Goal: Task Accomplishment & Management: Complete application form

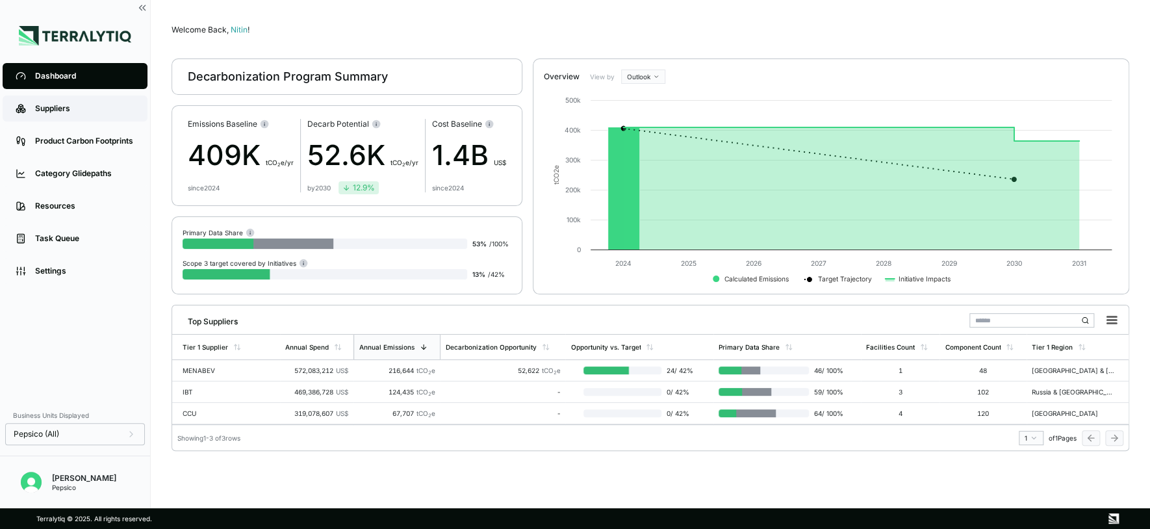
click at [73, 114] on link "Suppliers" at bounding box center [75, 109] width 145 height 26
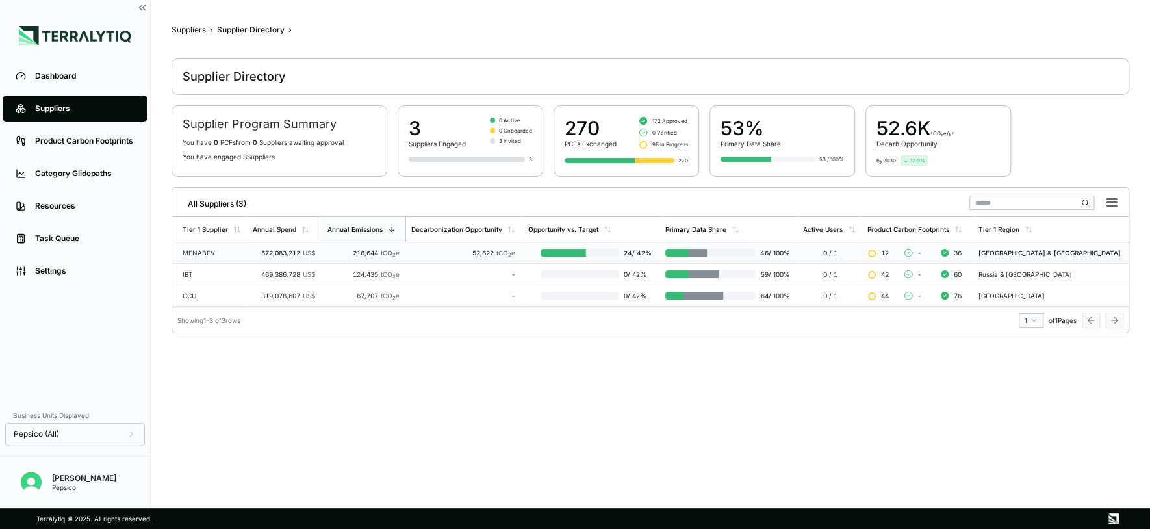
click at [208, 251] on div "MENABEV" at bounding box center [213, 253] width 60 height 8
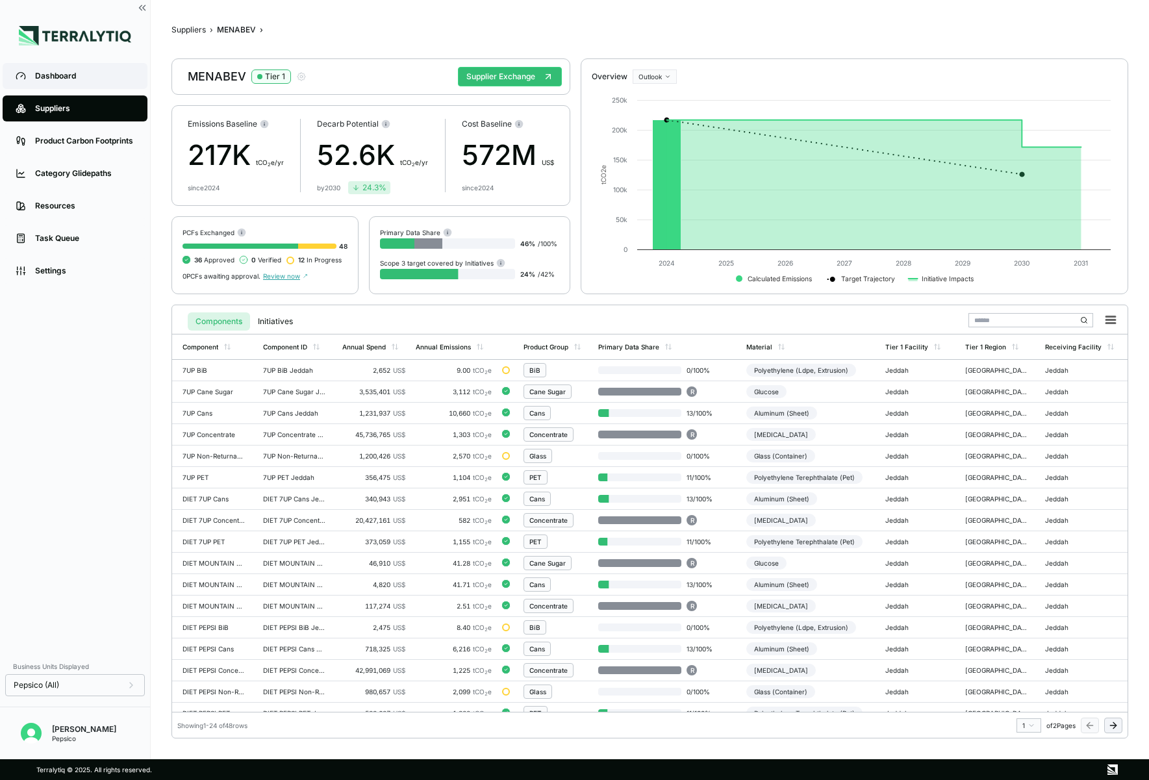
click at [71, 73] on div "Dashboard" at bounding box center [84, 76] width 99 height 10
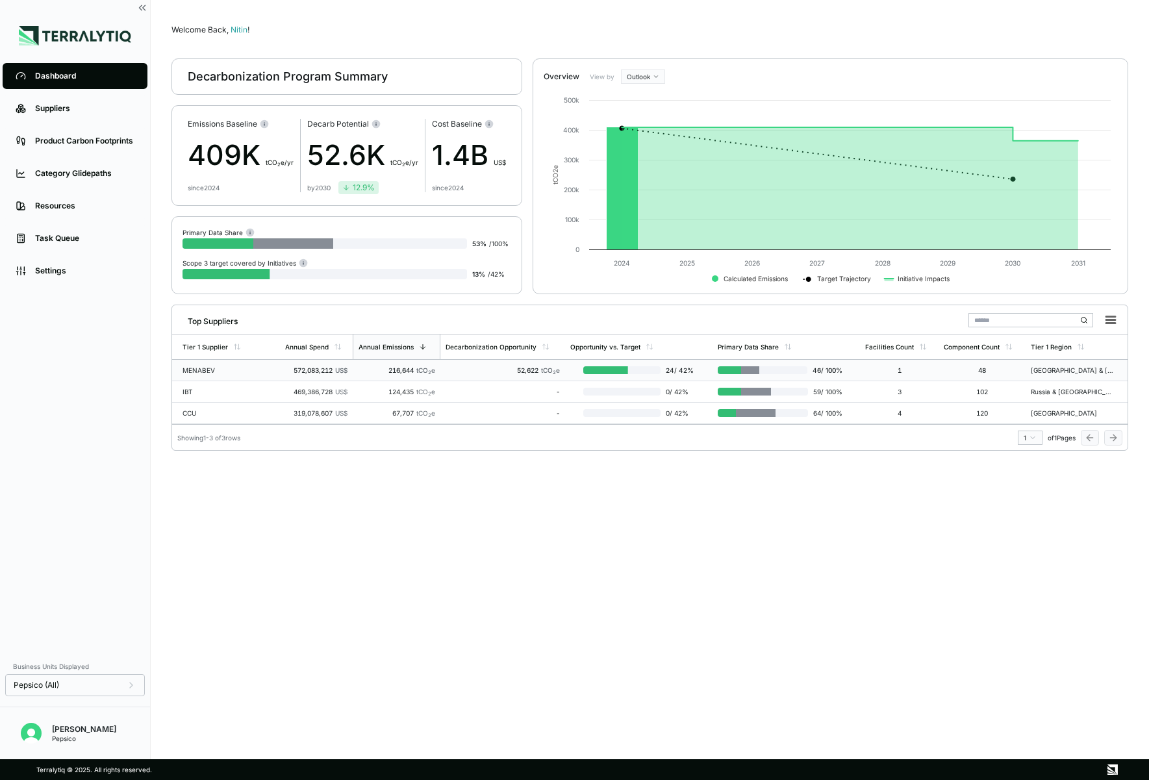
click at [222, 370] on div "MENABEV" at bounding box center [224, 370] width 83 height 8
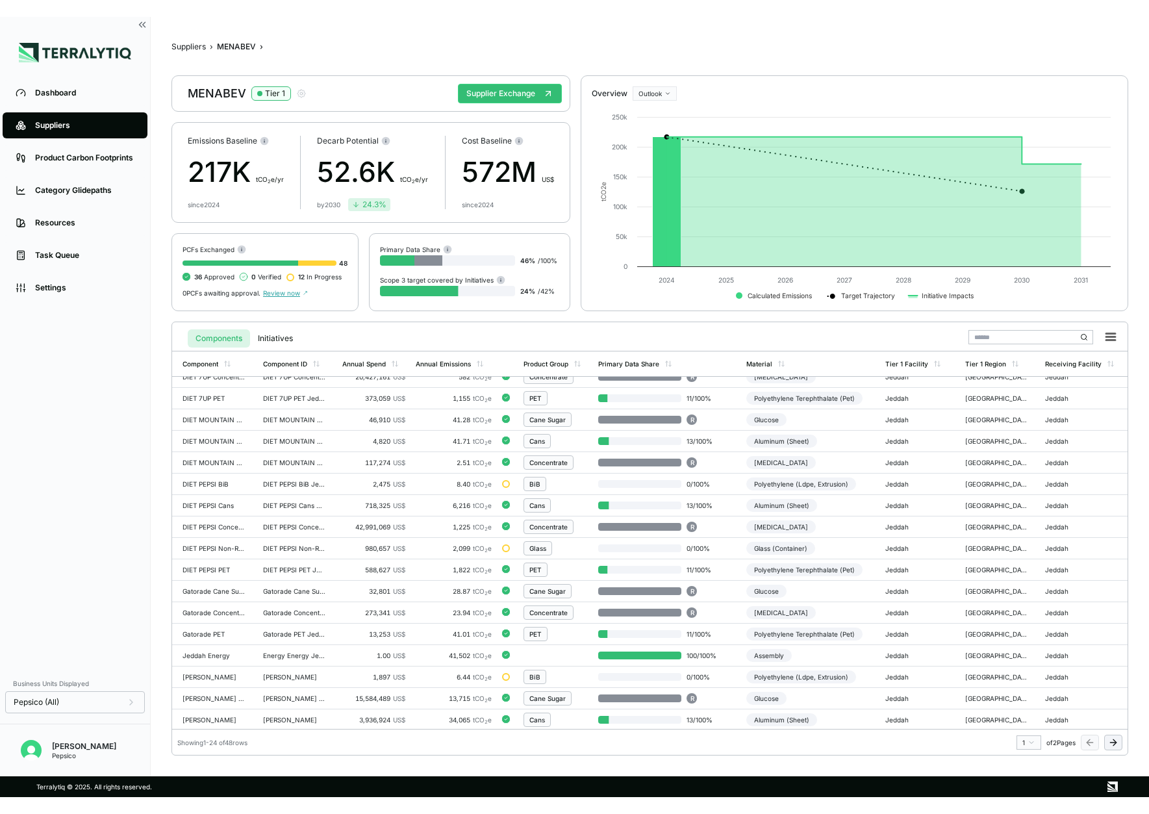
scroll to position [162, 0]
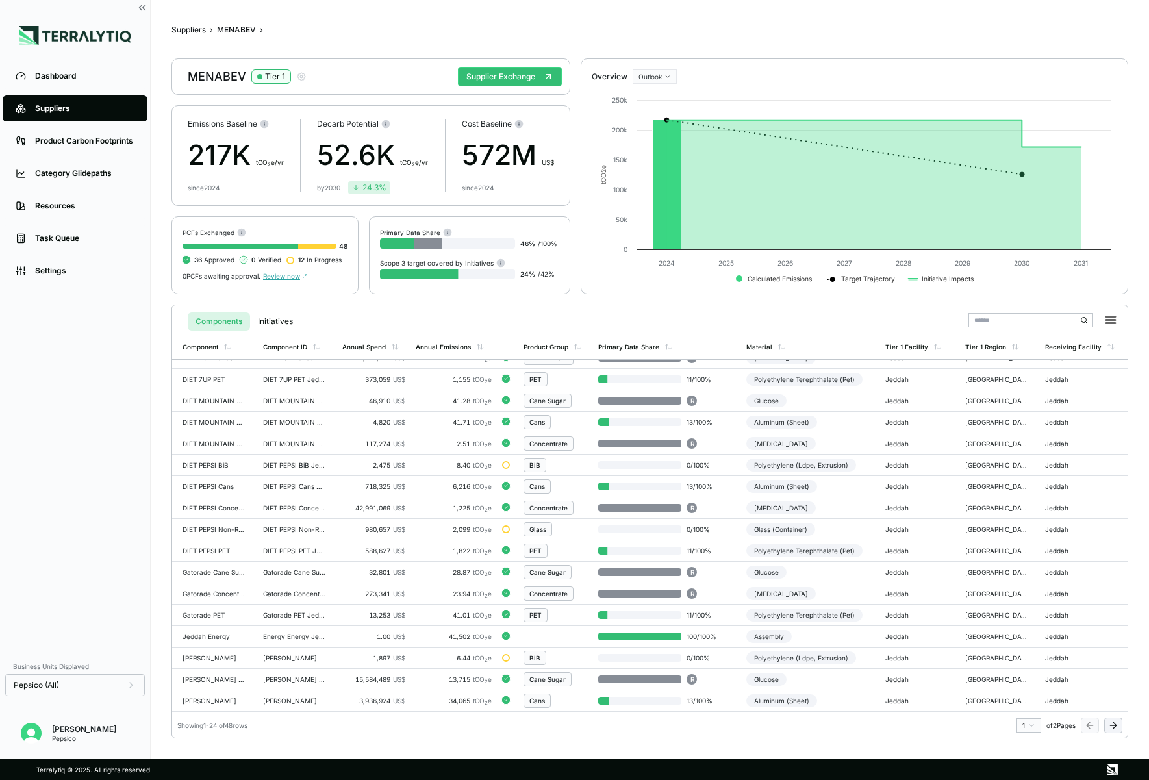
click at [943, 723] on icon at bounding box center [1113, 726] width 10 height 10
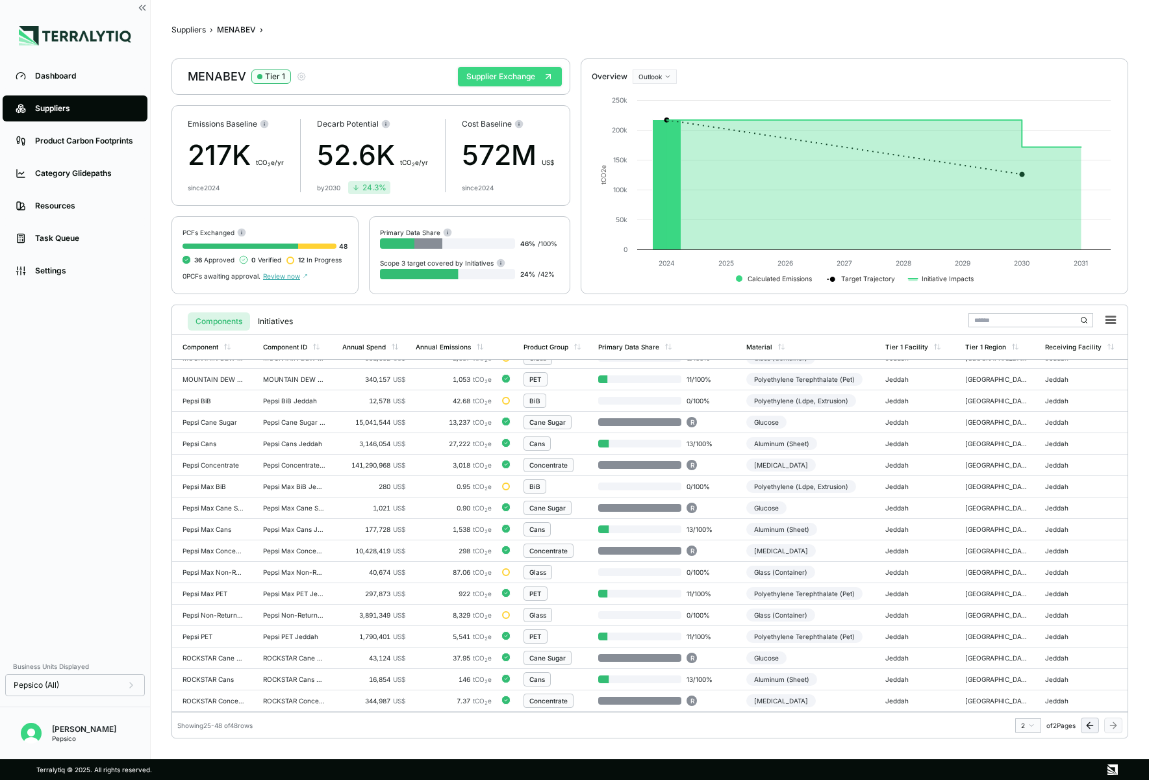
click at [530, 81] on button "Supplier Exchange" at bounding box center [510, 76] width 104 height 19
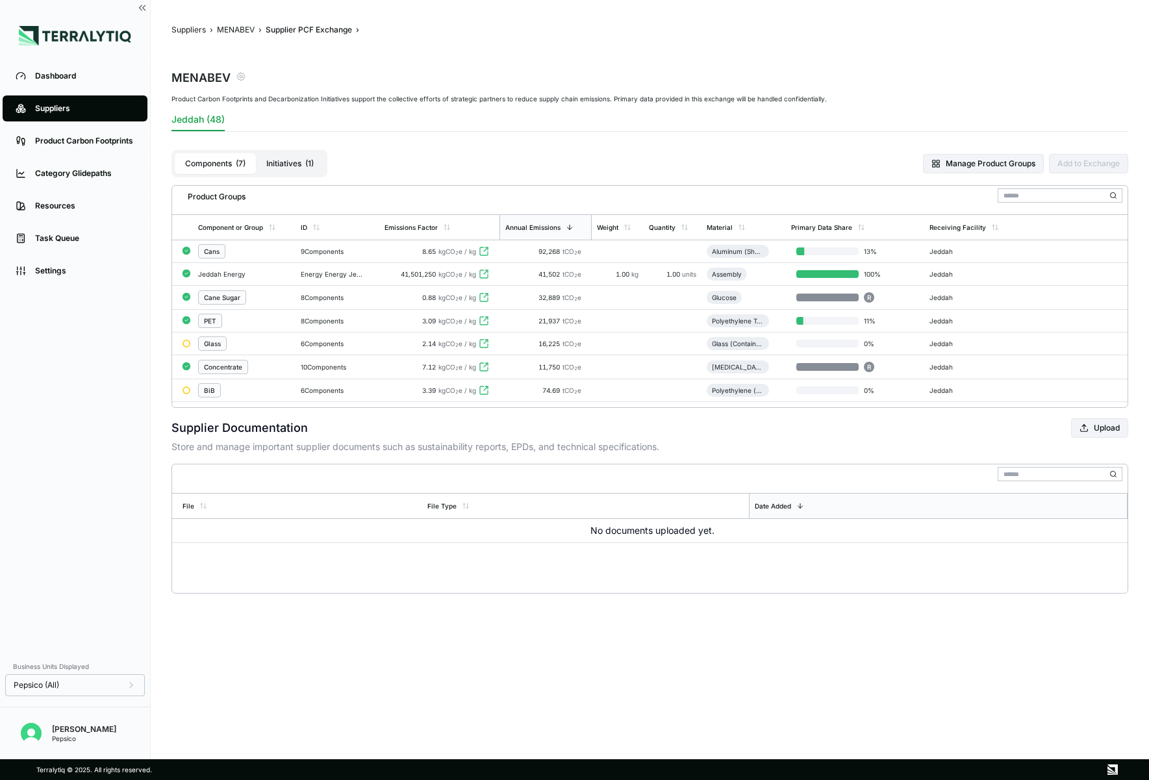
click at [242, 78] on icon "button" at bounding box center [241, 76] width 10 height 10
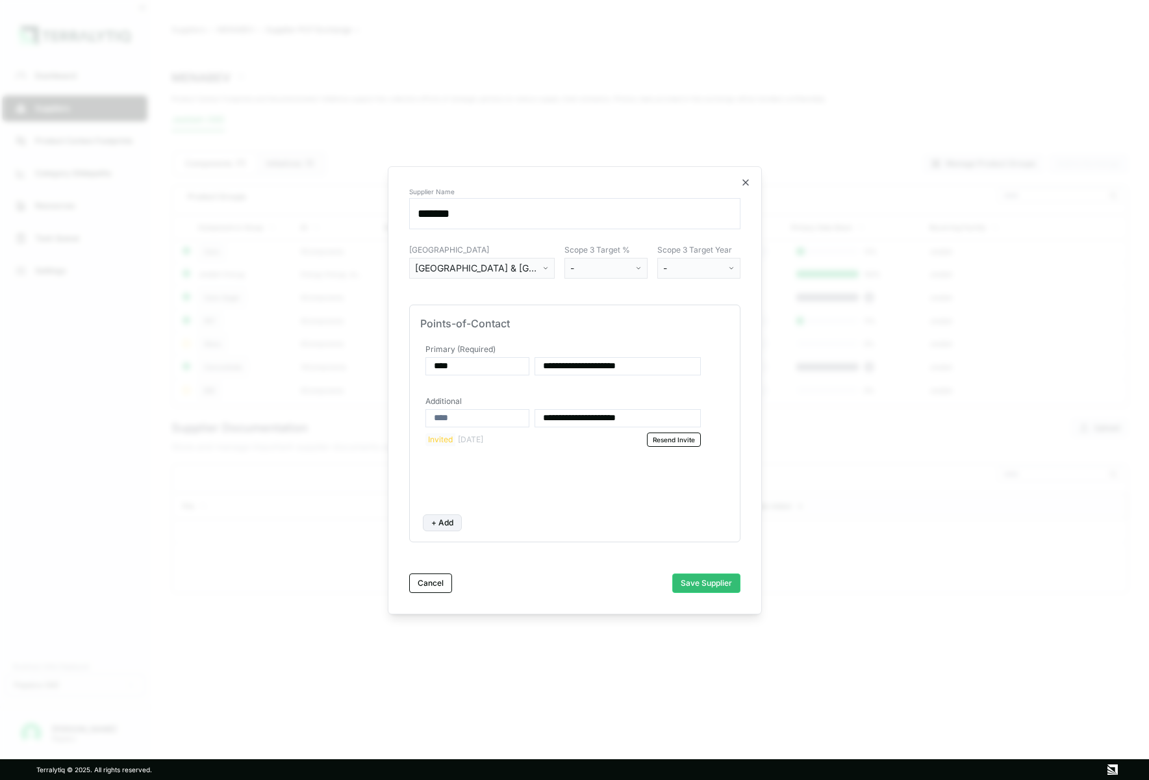
click at [444, 526] on button "+ Add" at bounding box center [442, 523] width 39 height 17
click at [459, 467] on input at bounding box center [478, 466] width 104 height 18
click at [560, 466] on input at bounding box center [618, 466] width 166 height 18
click at [525, 499] on div "**********" at bounding box center [574, 423] width 309 height 162
click at [748, 188] on div "**********" at bounding box center [575, 390] width 374 height 448
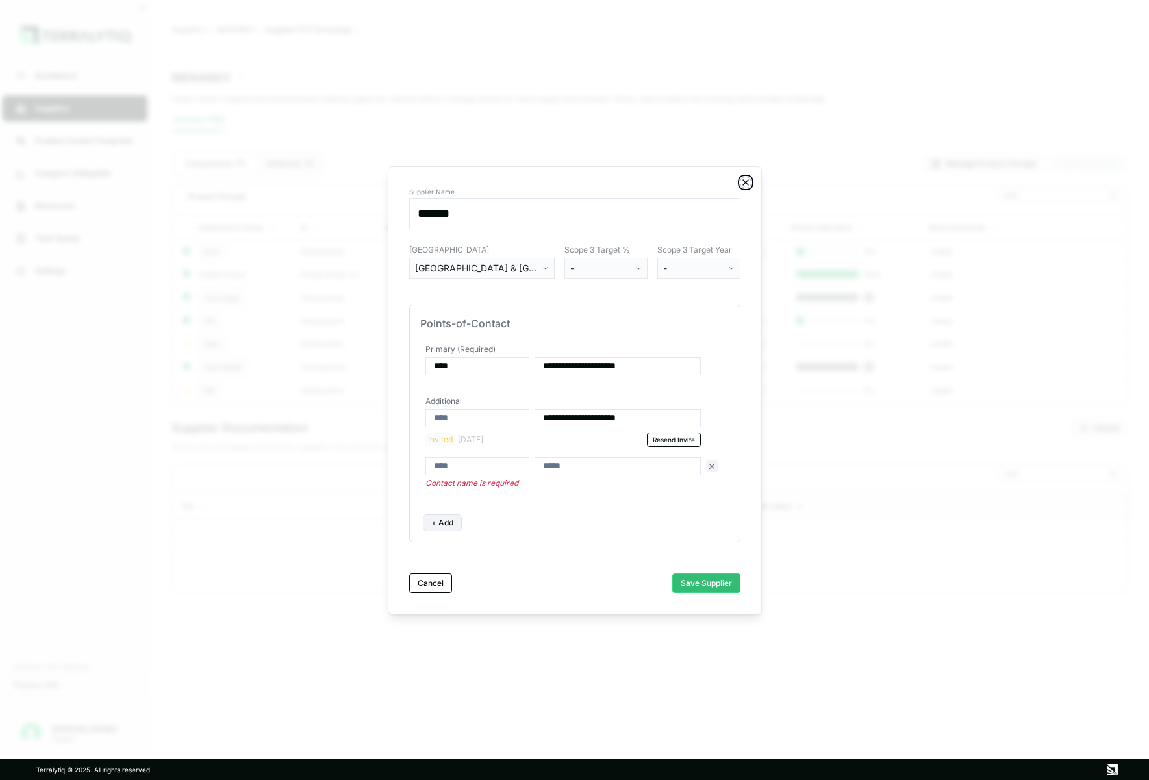
click at [746, 182] on icon "button" at bounding box center [746, 182] width 10 height 10
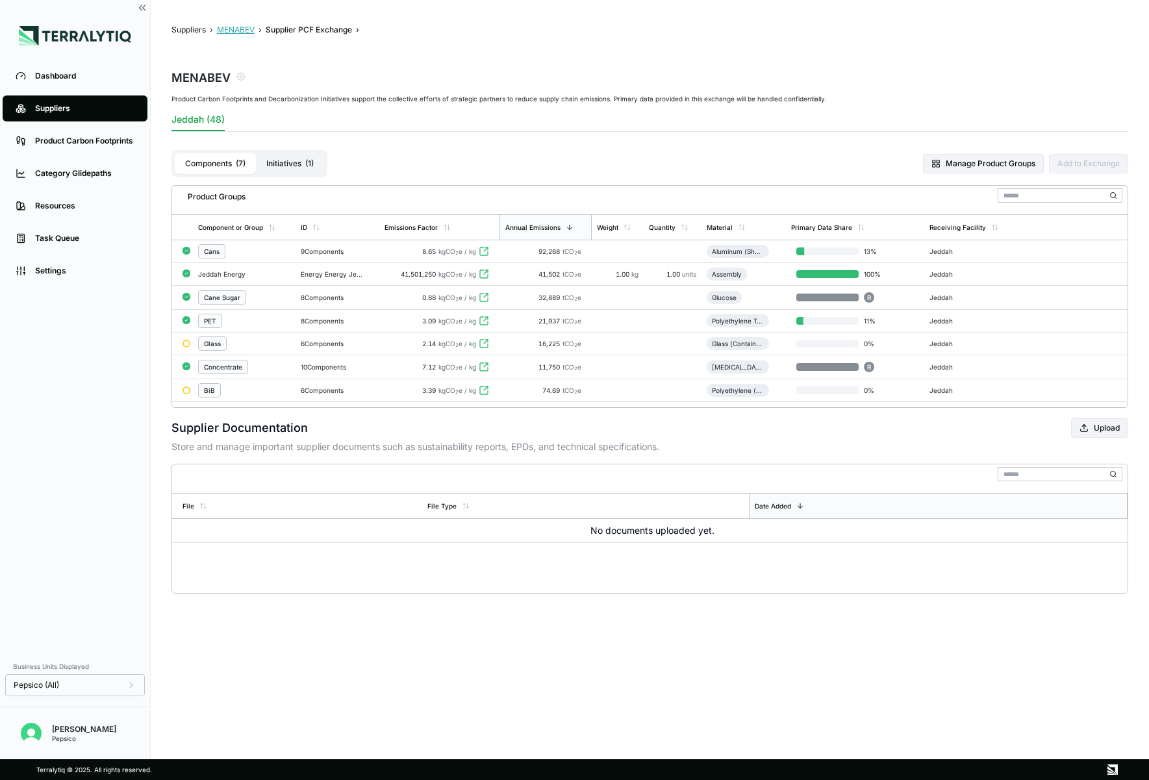
click at [247, 29] on button "MENABEV" at bounding box center [236, 30] width 38 height 10
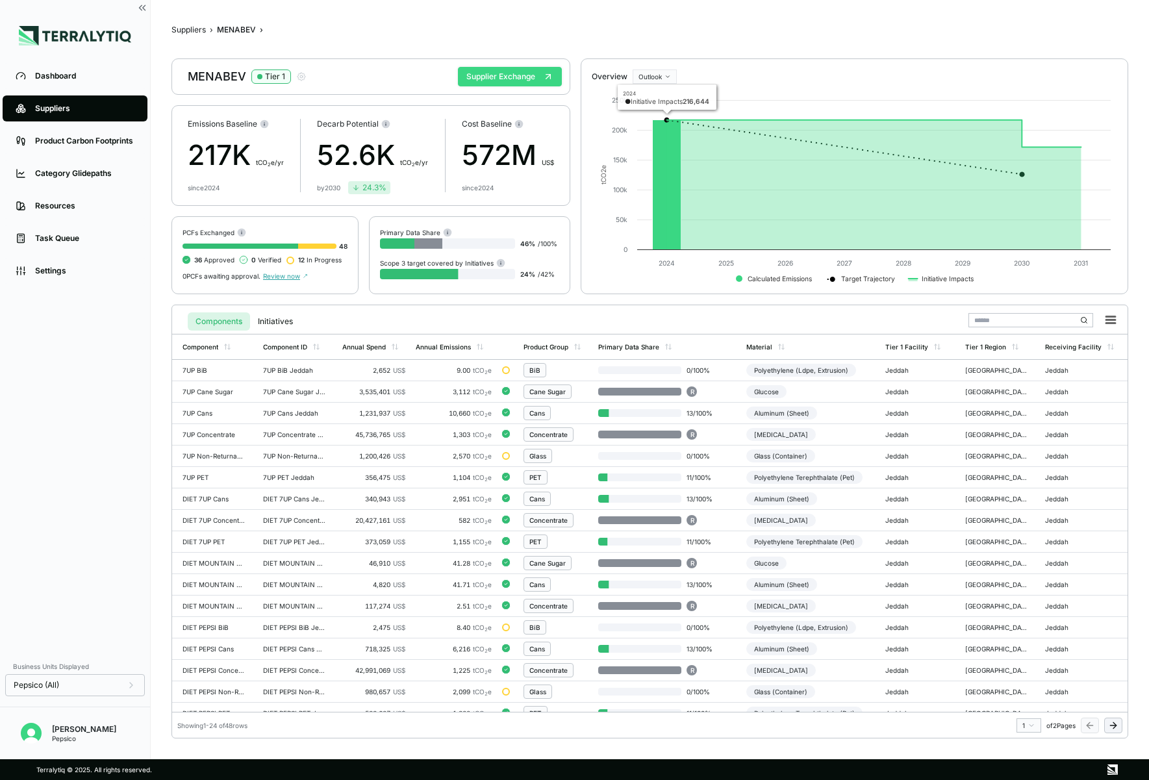
click at [516, 77] on button "Supplier Exchange" at bounding box center [510, 76] width 104 height 19
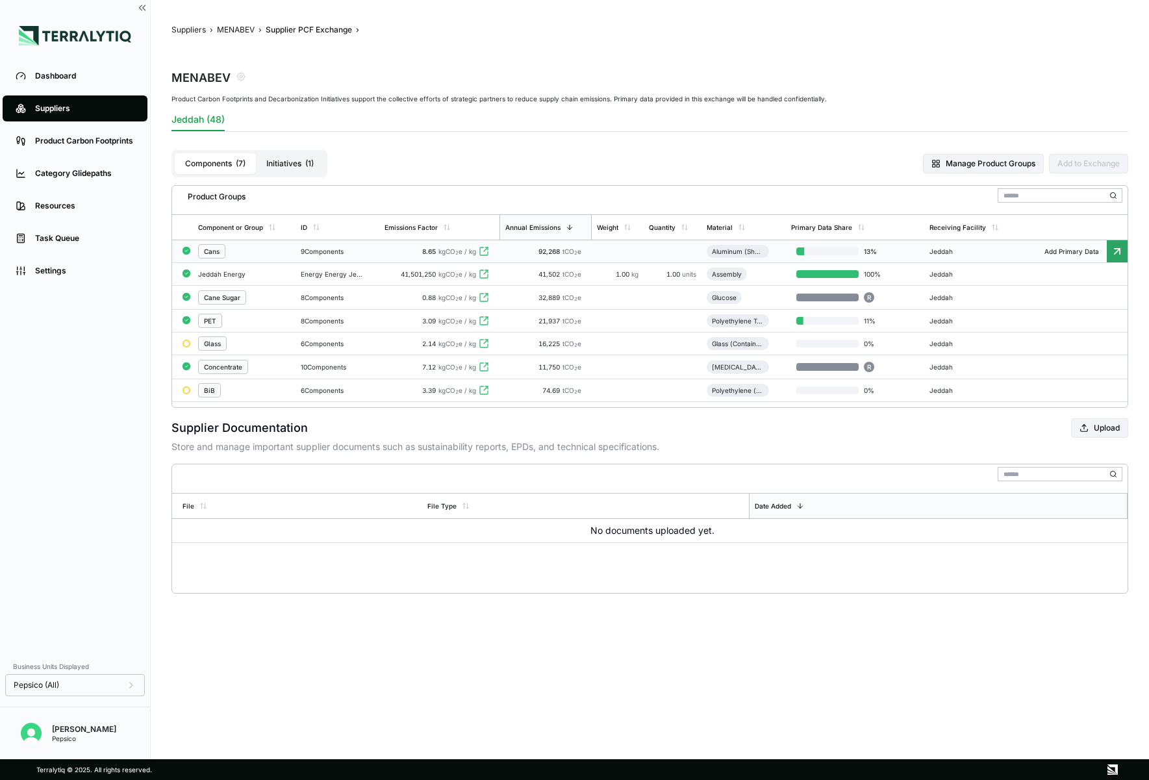
click at [253, 249] on div "Cans" at bounding box center [244, 251] width 92 height 14
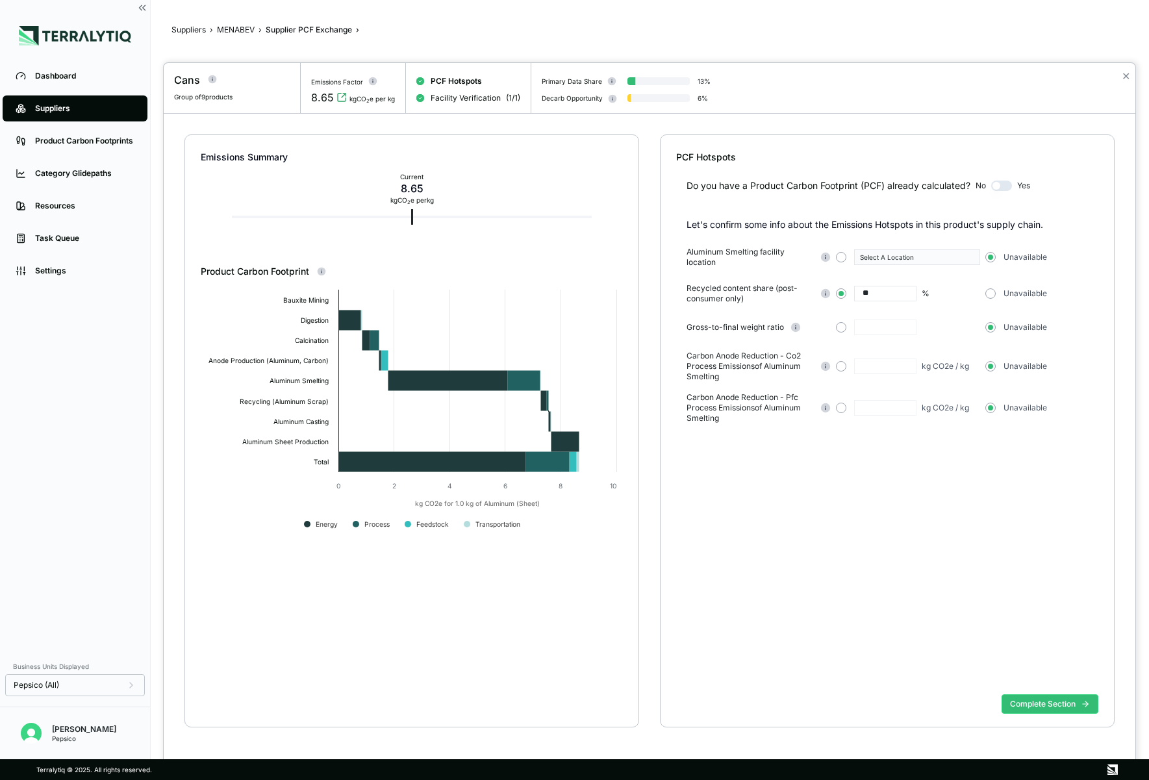
click at [943, 184] on button "button" at bounding box center [1002, 186] width 21 height 10
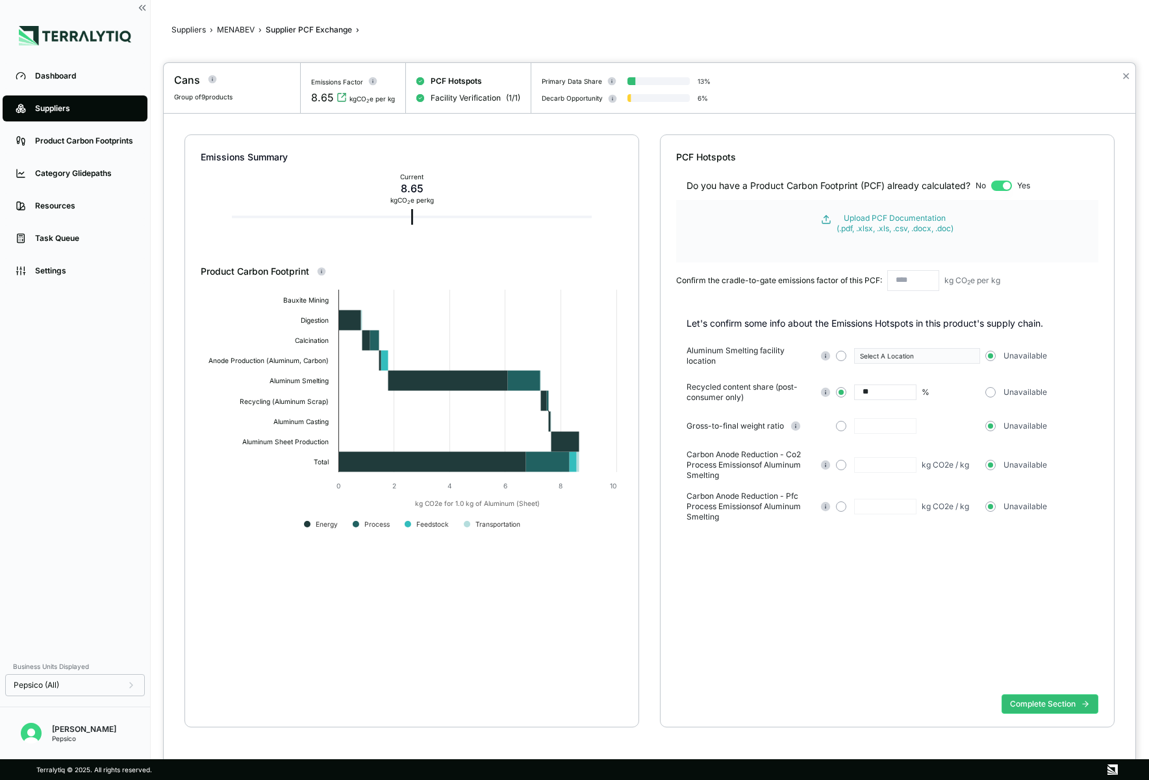
click at [893, 392] on input "**" at bounding box center [885, 393] width 62 height 16
type input "*"
type input "**"
click at [943, 194] on div "Do you have a Product Carbon Footprint (PCF) already calculated? No Yes Upload …" at bounding box center [887, 235] width 422 height 143
click at [943, 186] on button "button" at bounding box center [1002, 186] width 21 height 10
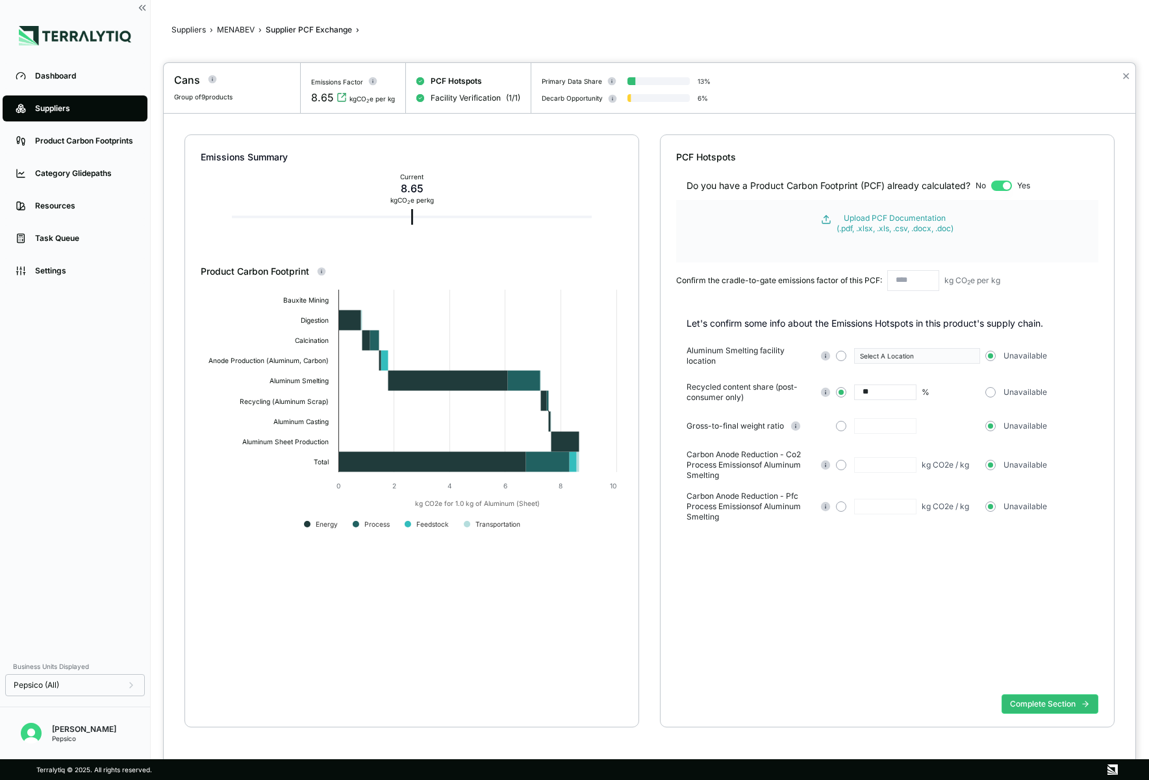
click at [943, 185] on button "button" at bounding box center [1002, 186] width 21 height 10
click at [943, 183] on button "button" at bounding box center [1002, 186] width 21 height 10
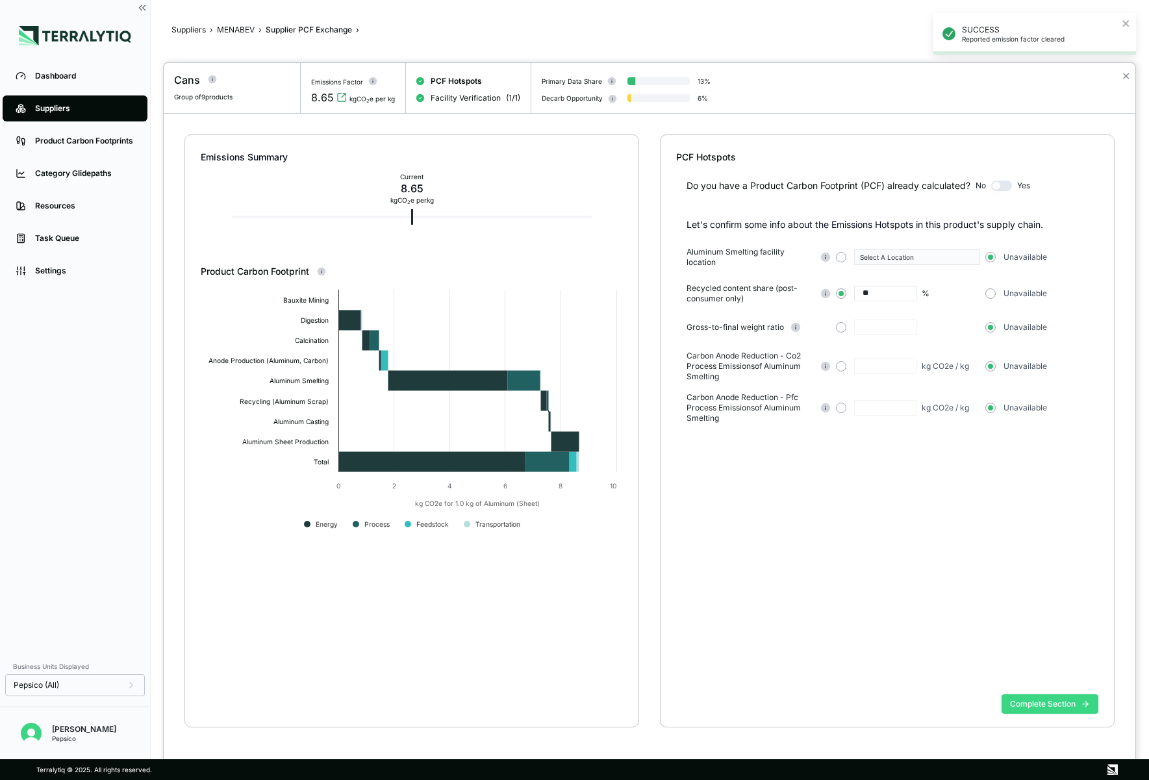
click at [943, 702] on button "Complete Section" at bounding box center [1050, 704] width 97 height 19
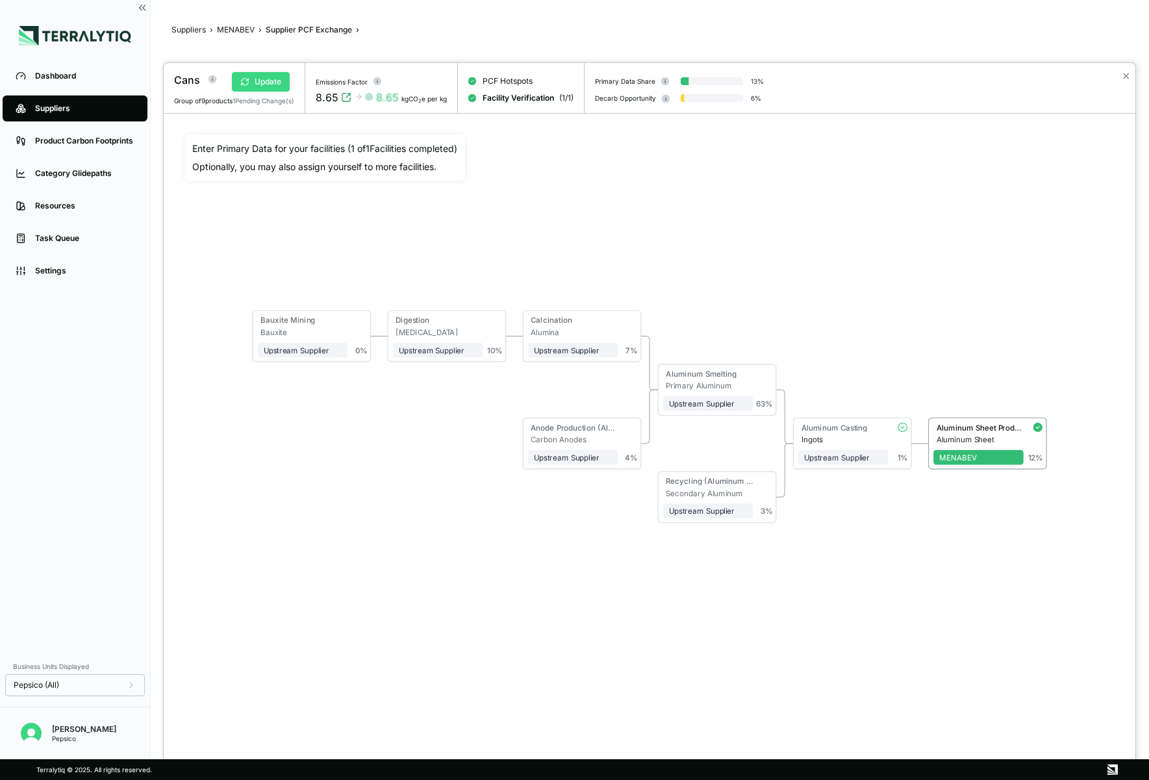
click at [271, 81] on button "Update" at bounding box center [261, 81] width 58 height 19
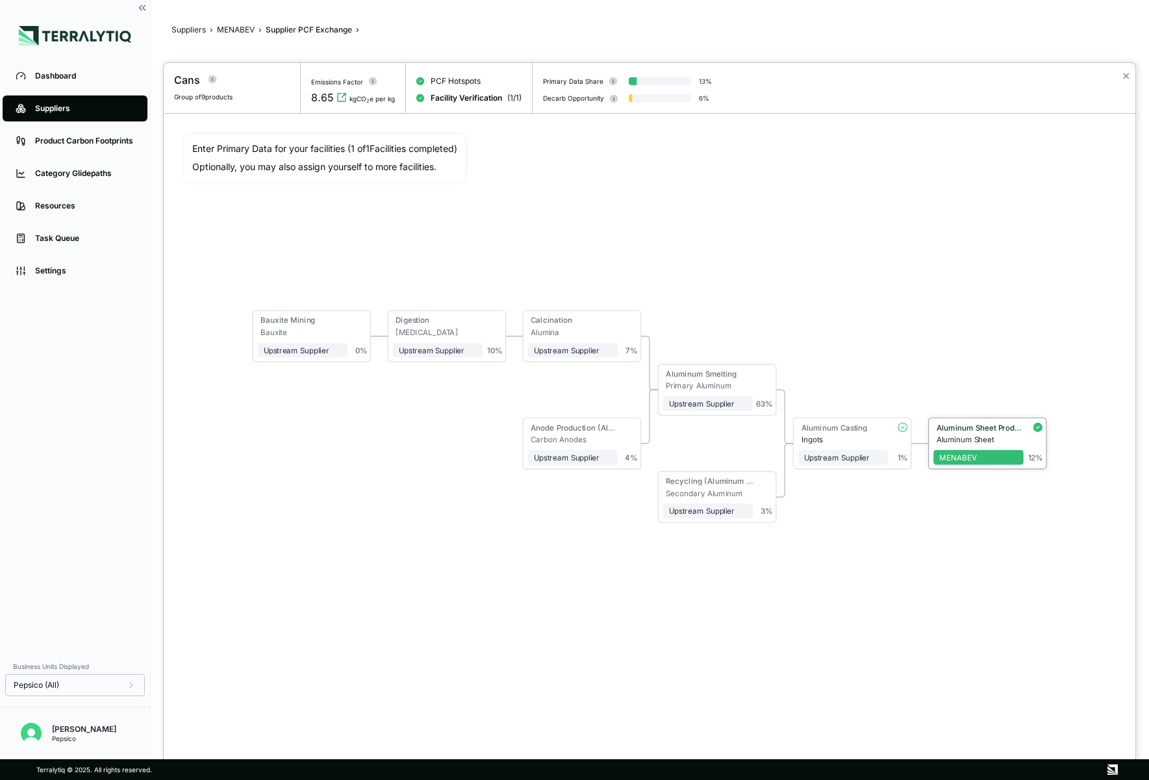
click at [943, 430] on div "Aluminum Sheet Production" at bounding box center [980, 427] width 87 height 9
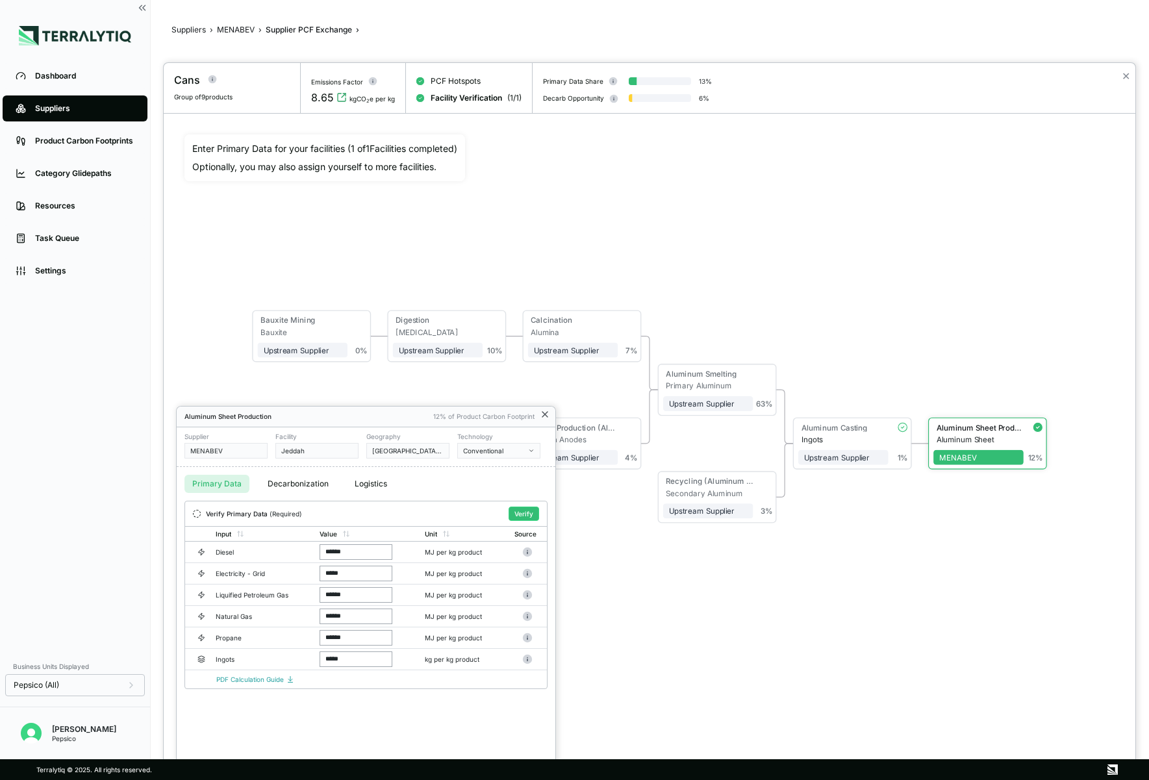
click at [543, 415] on icon at bounding box center [545, 414] width 10 height 10
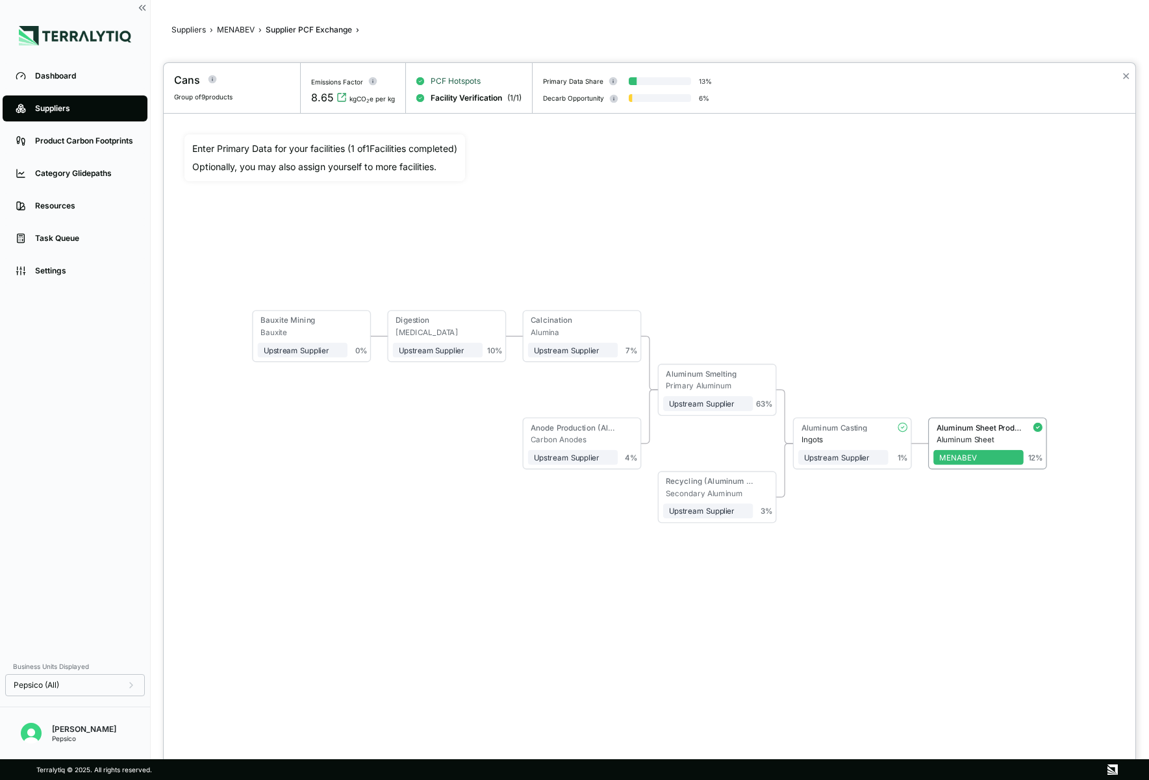
click at [461, 76] on span "PCF Hotspots" at bounding box center [456, 81] width 50 height 10
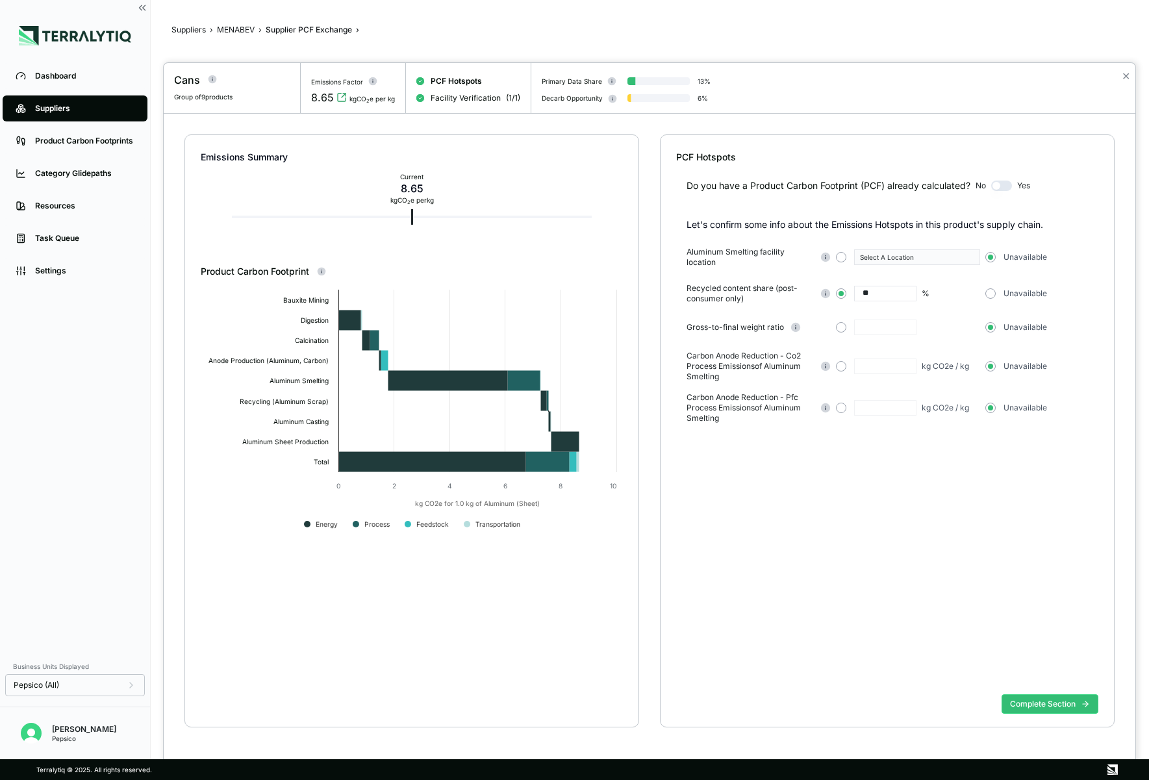
drag, startPoint x: 909, startPoint y: 292, endPoint x: 850, endPoint y: 290, distance: 59.2
click at [850, 290] on div "** %" at bounding box center [908, 294] width 144 height 16
drag, startPoint x: 886, startPoint y: 294, endPoint x: 855, endPoint y: 294, distance: 30.5
click at [855, 294] on input "**" at bounding box center [885, 294] width 62 height 16
type input "**"
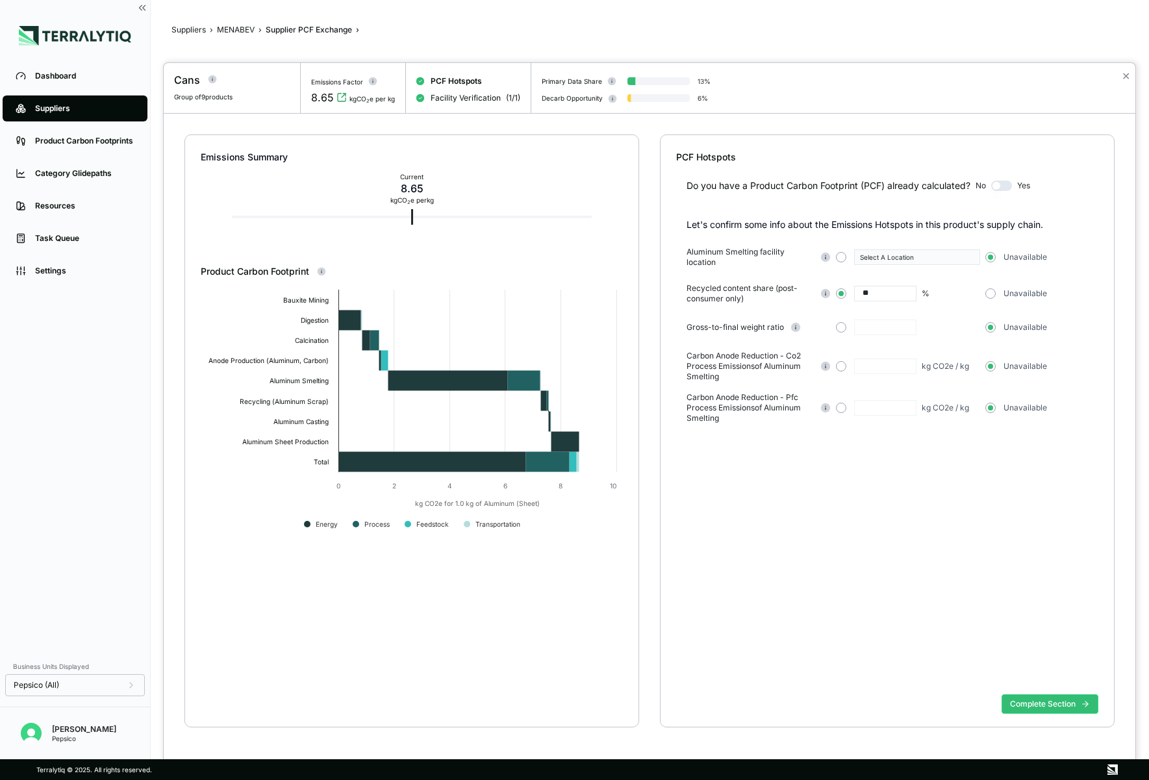
click at [838, 507] on div "Do you have a Product Carbon Footprint (PCF) already calculated? No Yes Let's c…" at bounding box center [887, 427] width 422 height 526
click at [943, 704] on button "Complete Section" at bounding box center [1050, 704] width 97 height 19
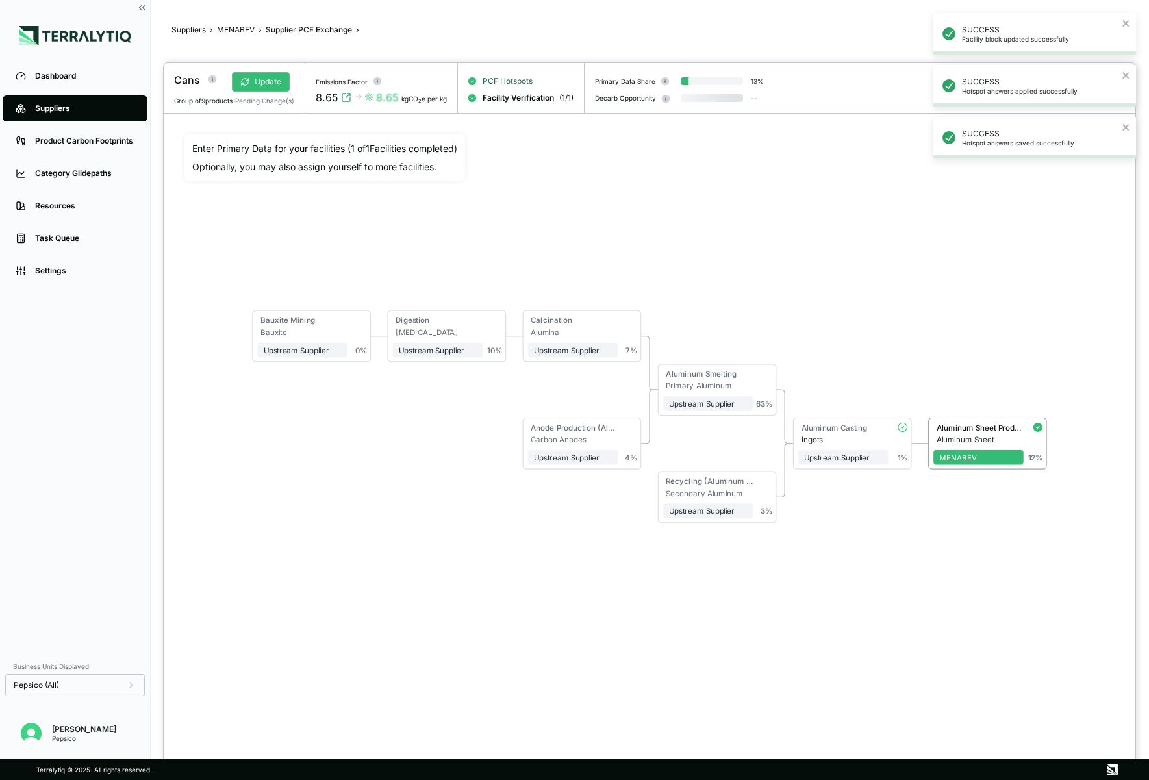
click at [528, 77] on span "PCF Hotspots" at bounding box center [508, 81] width 50 height 10
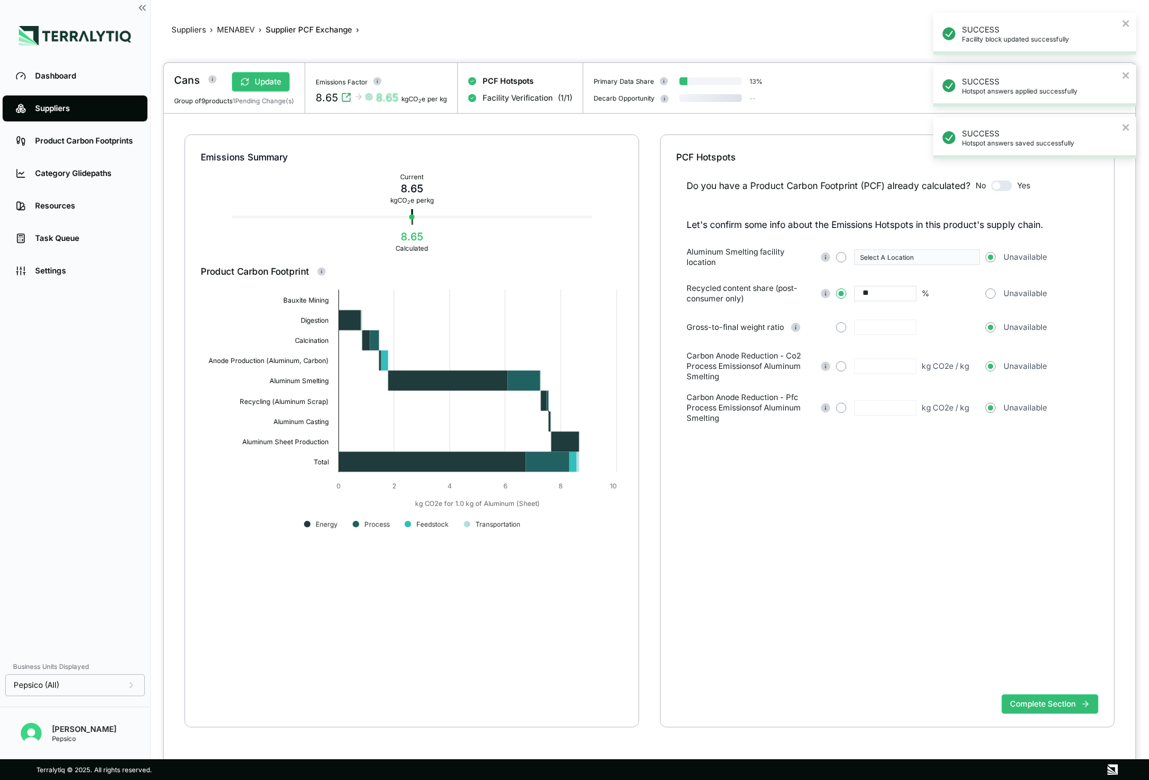
drag, startPoint x: 889, startPoint y: 292, endPoint x: 839, endPoint y: 291, distance: 50.0
click at [839, 291] on div "** %" at bounding box center [908, 294] width 144 height 16
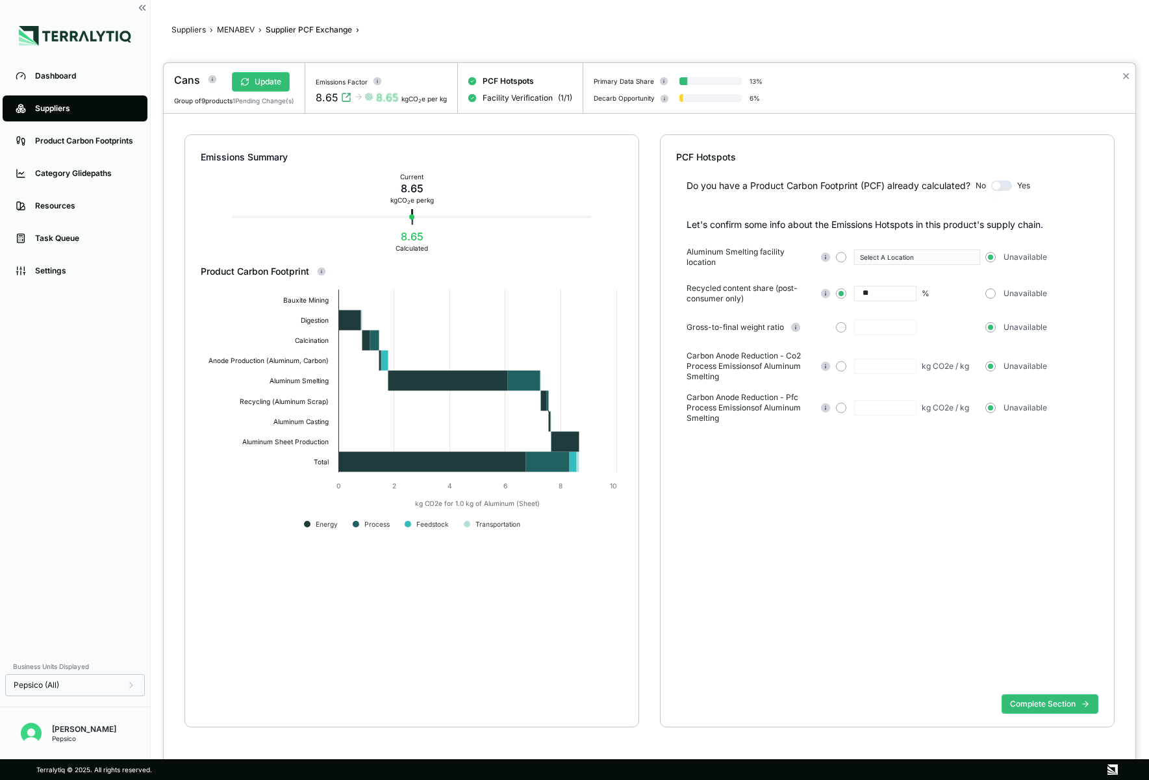
type input "**"
click at [934, 498] on div "Do you have a Product Carbon Footprint (PCF) already calculated? No Yes Let's c…" at bounding box center [887, 427] width 422 height 526
click at [943, 707] on button "Complete Section" at bounding box center [1050, 704] width 97 height 19
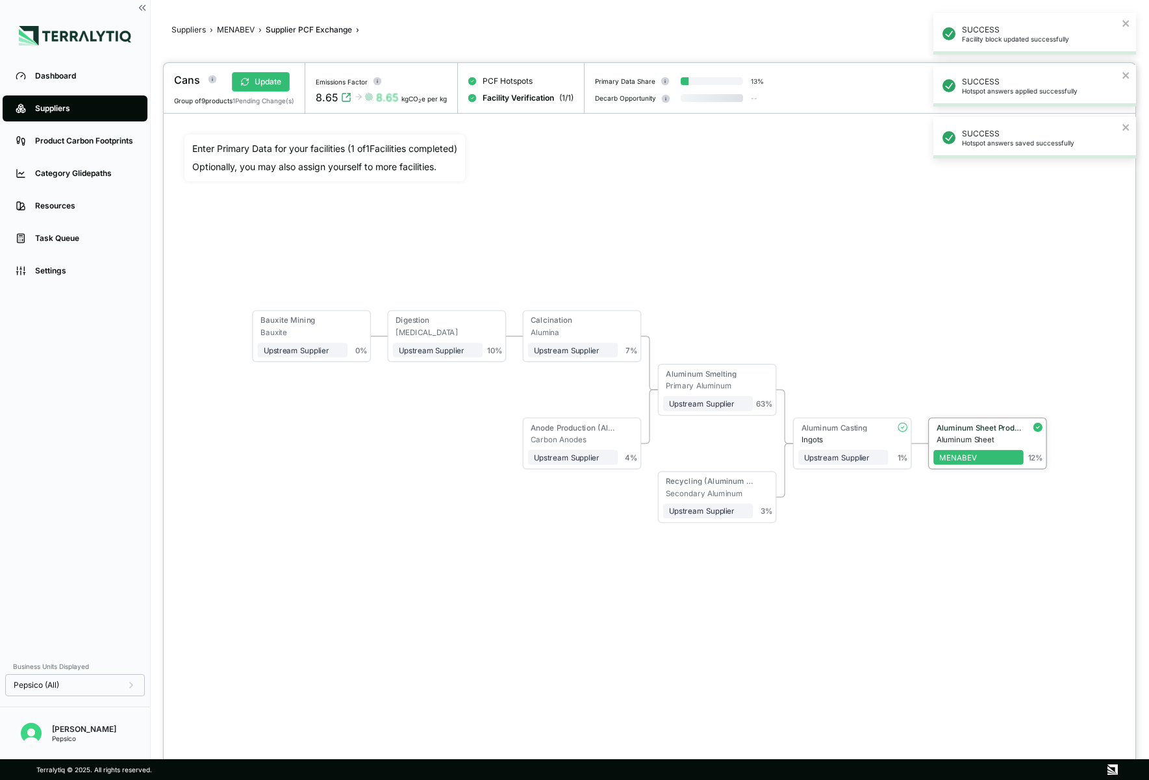
click at [940, 432] on div "Aluminum Sheet Production" at bounding box center [979, 429] width 90 height 12
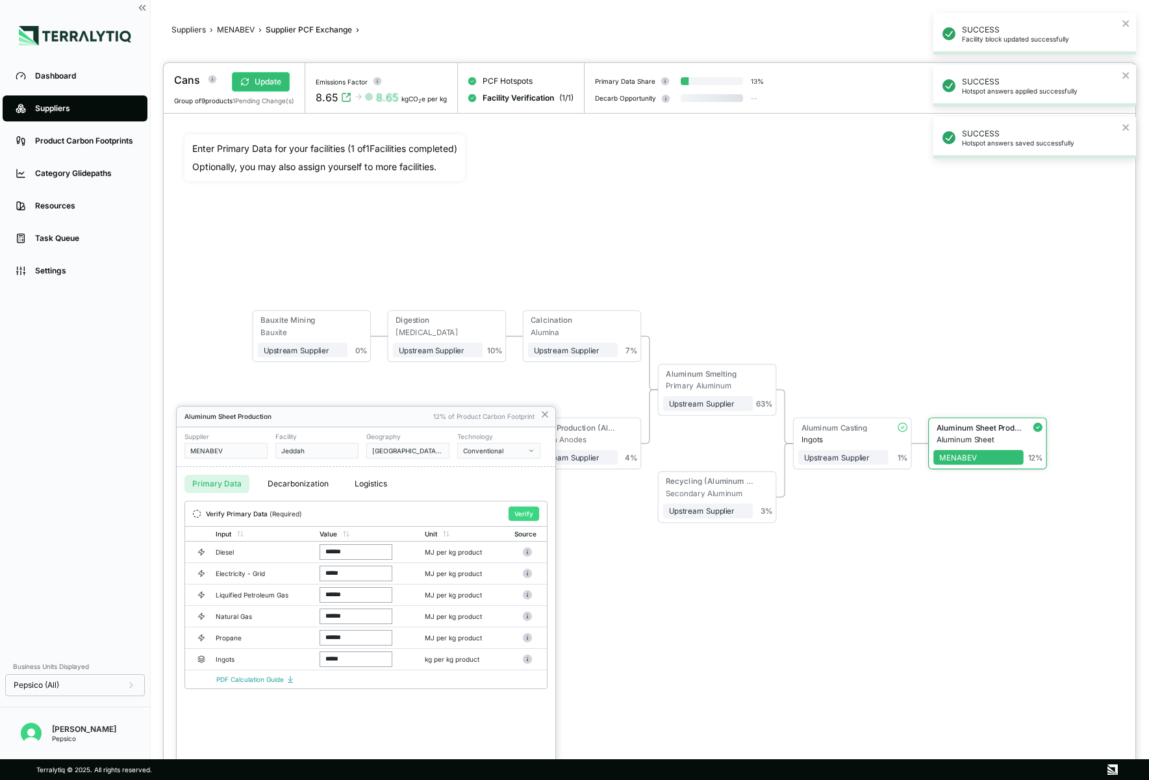
click at [521, 516] on button "Verify" at bounding box center [524, 514] width 31 height 14
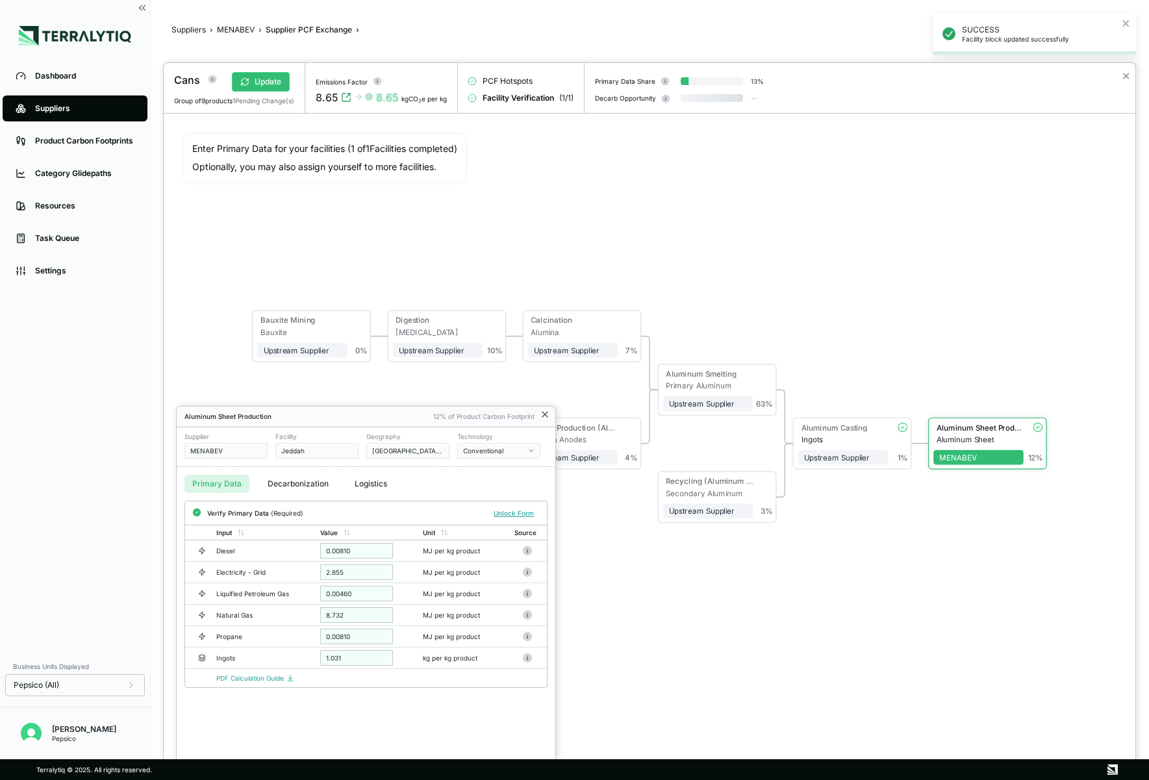
click at [542, 417] on icon at bounding box center [545, 414] width 10 height 10
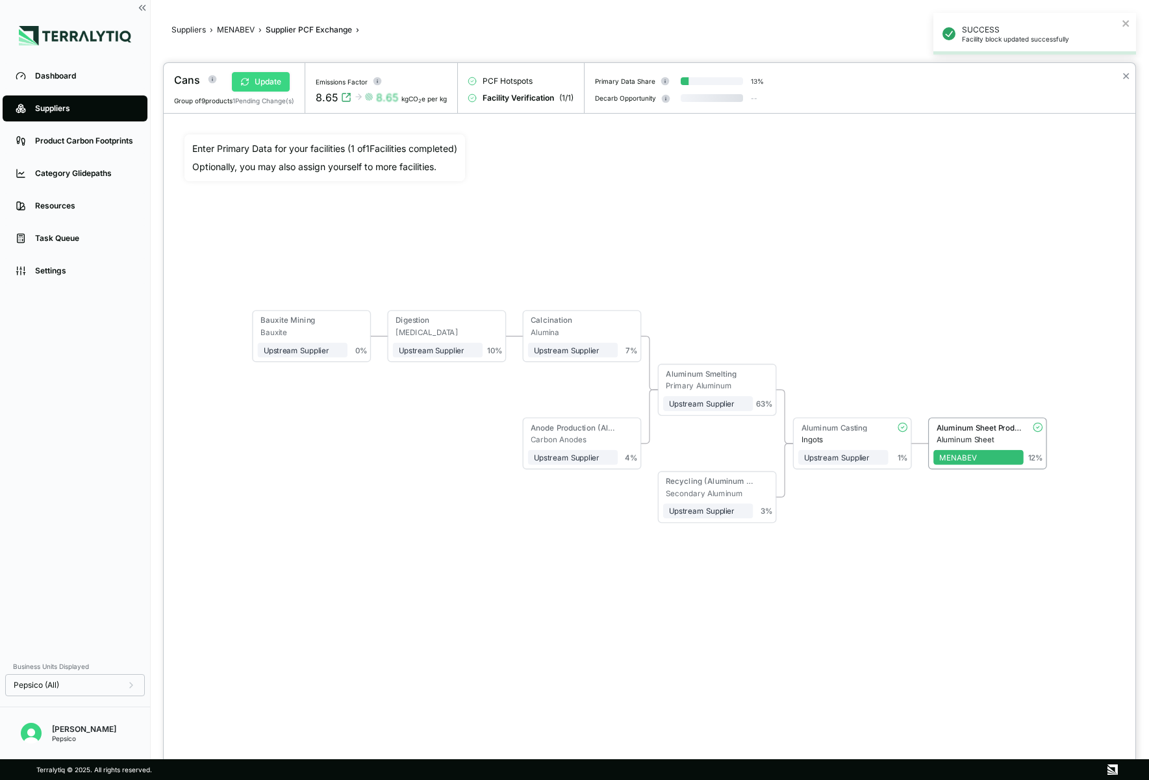
click at [274, 74] on button "Update" at bounding box center [261, 81] width 58 height 19
click at [261, 84] on button "Approve" at bounding box center [258, 81] width 63 height 19
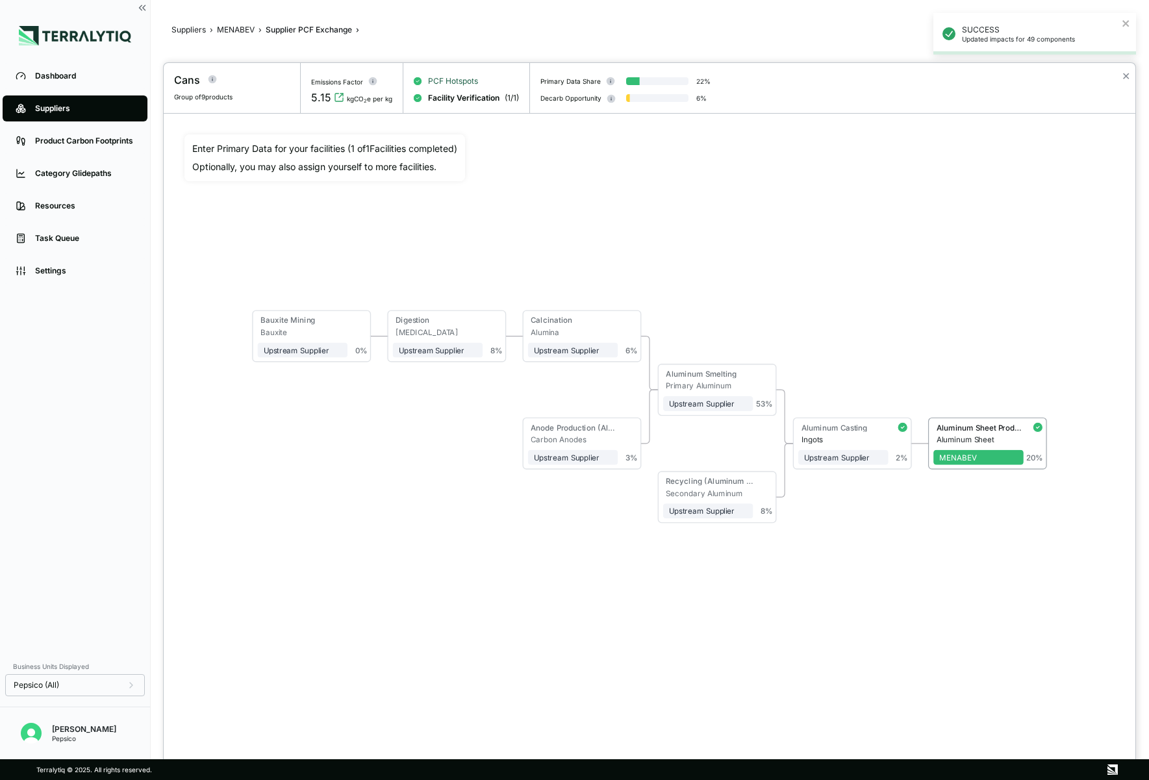
click at [456, 78] on span "PCF Hotspots" at bounding box center [453, 81] width 50 height 10
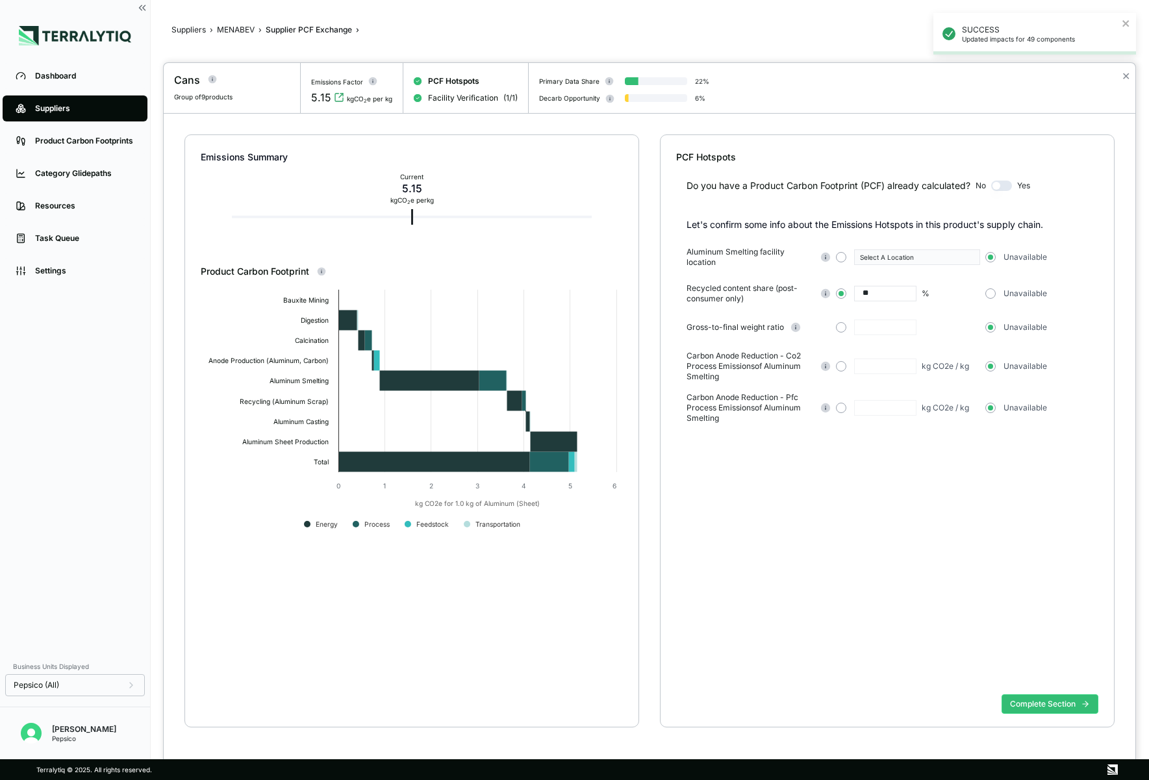
drag, startPoint x: 890, startPoint y: 291, endPoint x: 852, endPoint y: 286, distance: 38.7
click at [852, 286] on div "** %" at bounding box center [908, 294] width 144 height 16
type input "**"
click at [905, 497] on div "Do you have a Product Carbon Footprint (PCF) already calculated? No Yes Let's c…" at bounding box center [887, 427] width 422 height 526
click at [943, 703] on button "Complete Section" at bounding box center [1050, 704] width 97 height 19
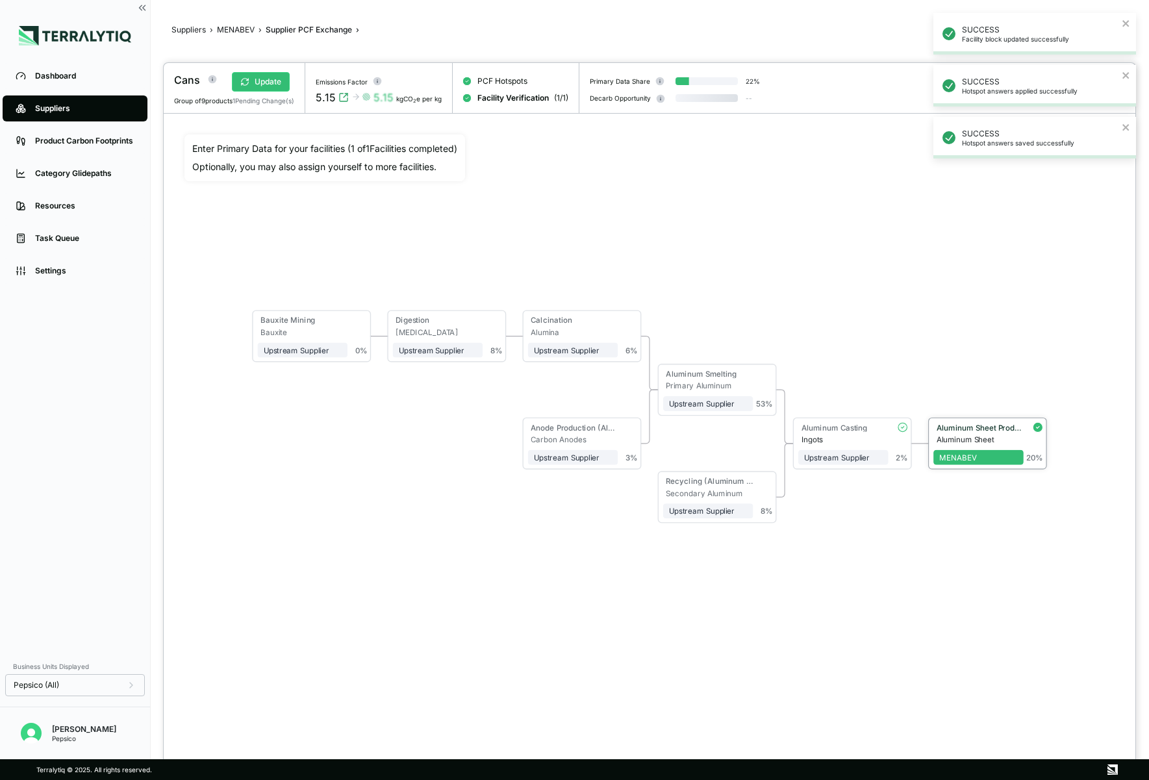
click at [943, 435] on div "Aluminum Sheet" at bounding box center [980, 439] width 87 height 9
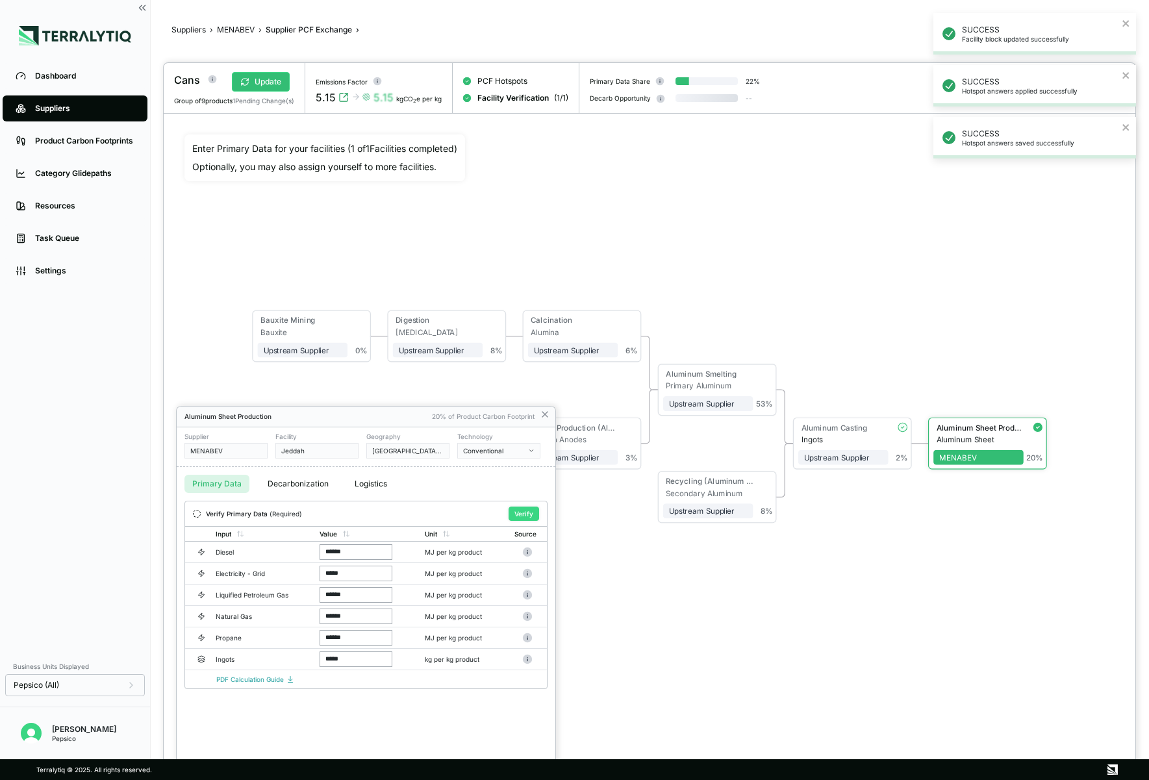
click at [530, 515] on button "Verify" at bounding box center [524, 514] width 31 height 14
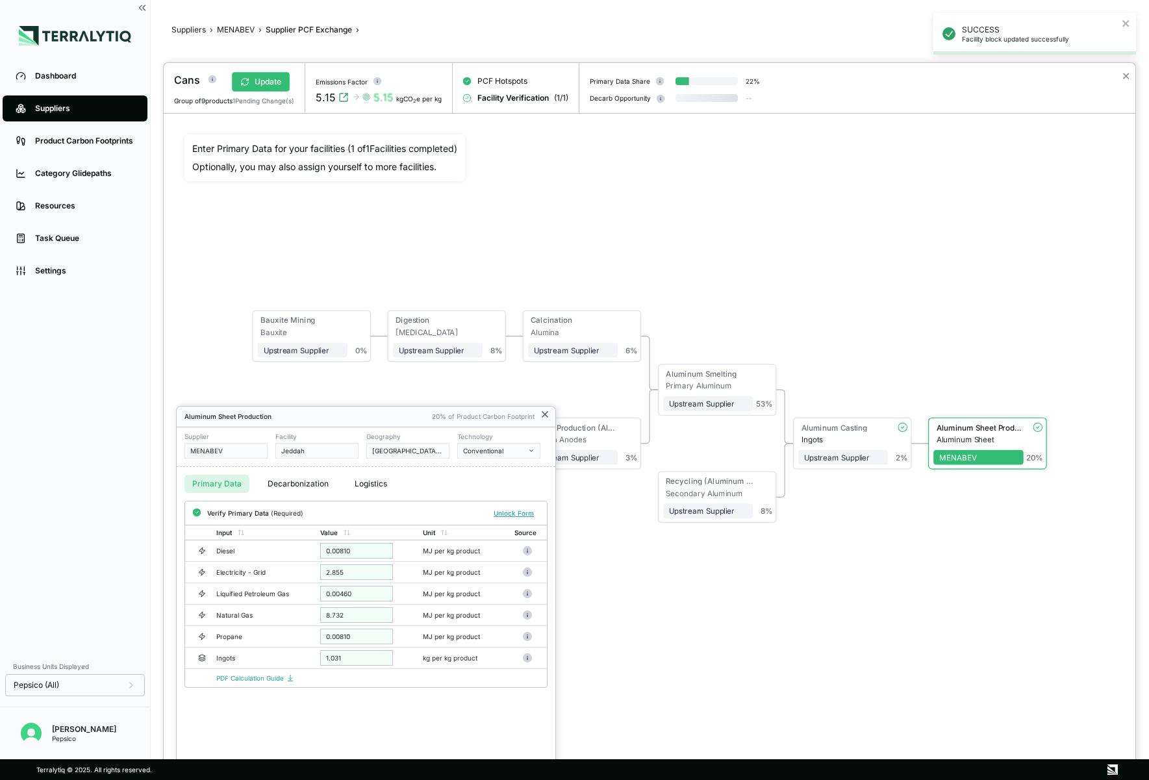
click at [544, 416] on icon at bounding box center [545, 414] width 10 height 10
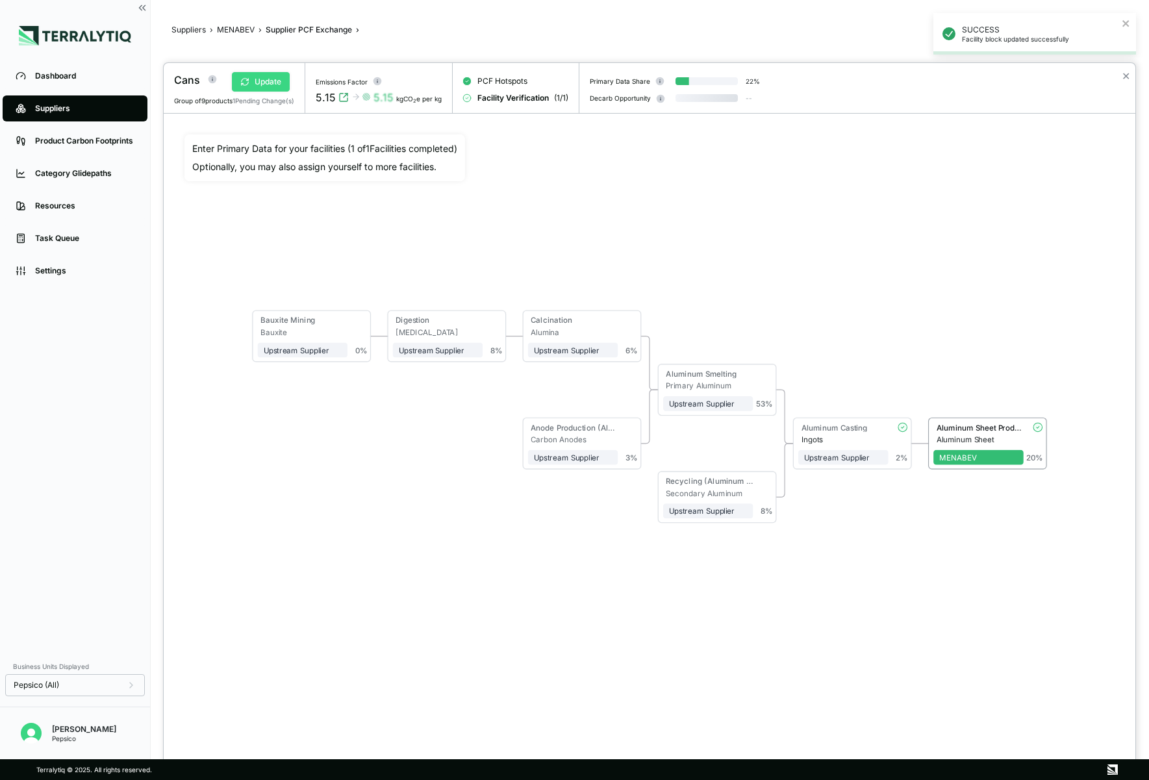
click at [277, 81] on button "Update" at bounding box center [261, 81] width 58 height 19
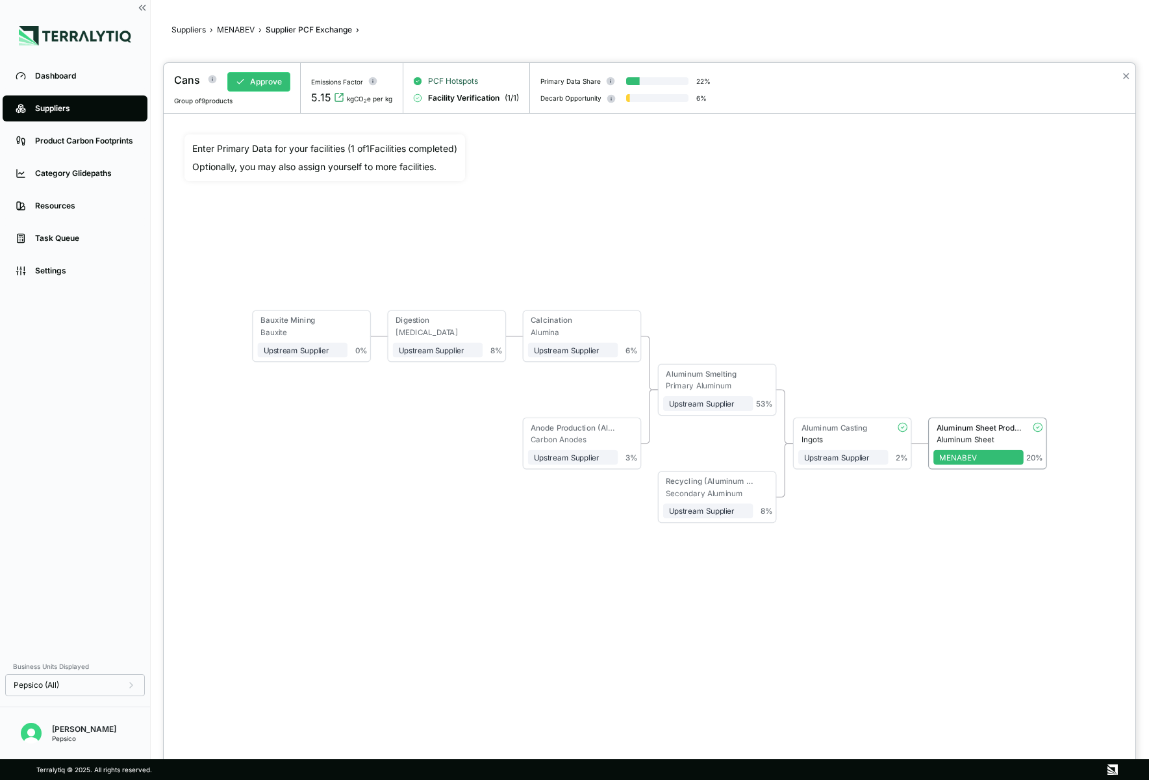
click at [448, 81] on span "PCF Hotspots" at bounding box center [453, 81] width 50 height 10
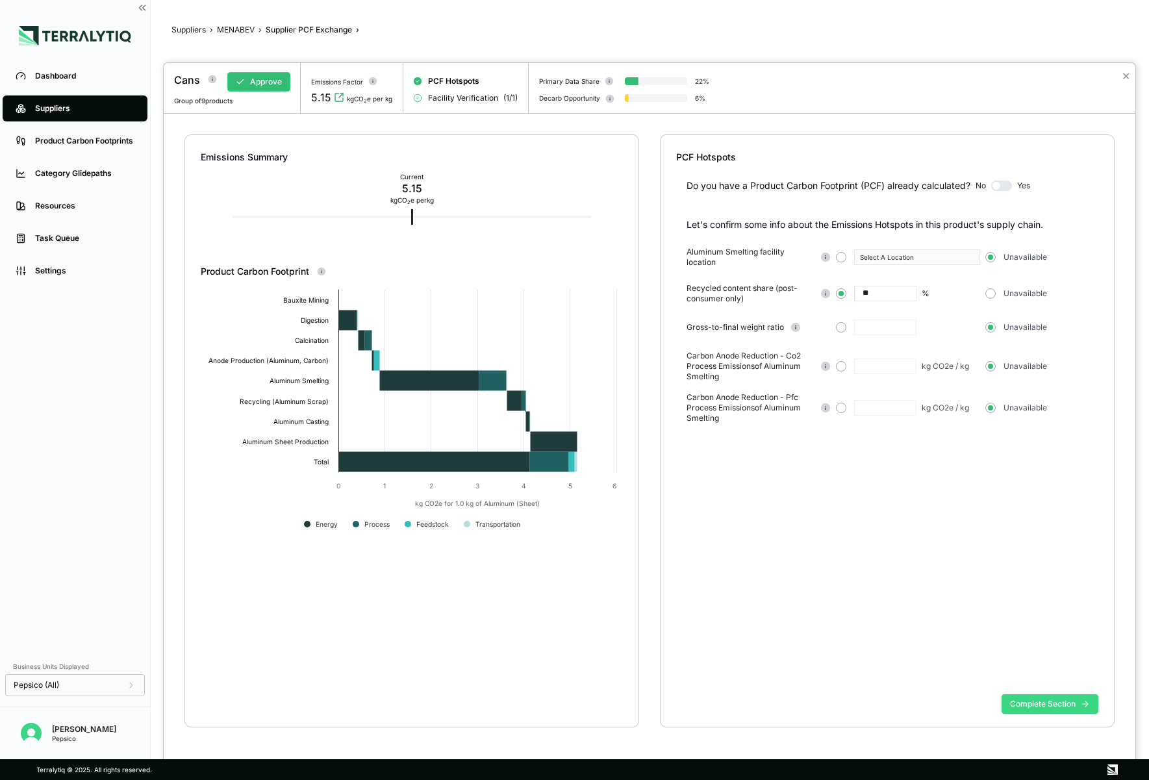
click at [943, 698] on button "Complete Section" at bounding box center [1050, 704] width 97 height 19
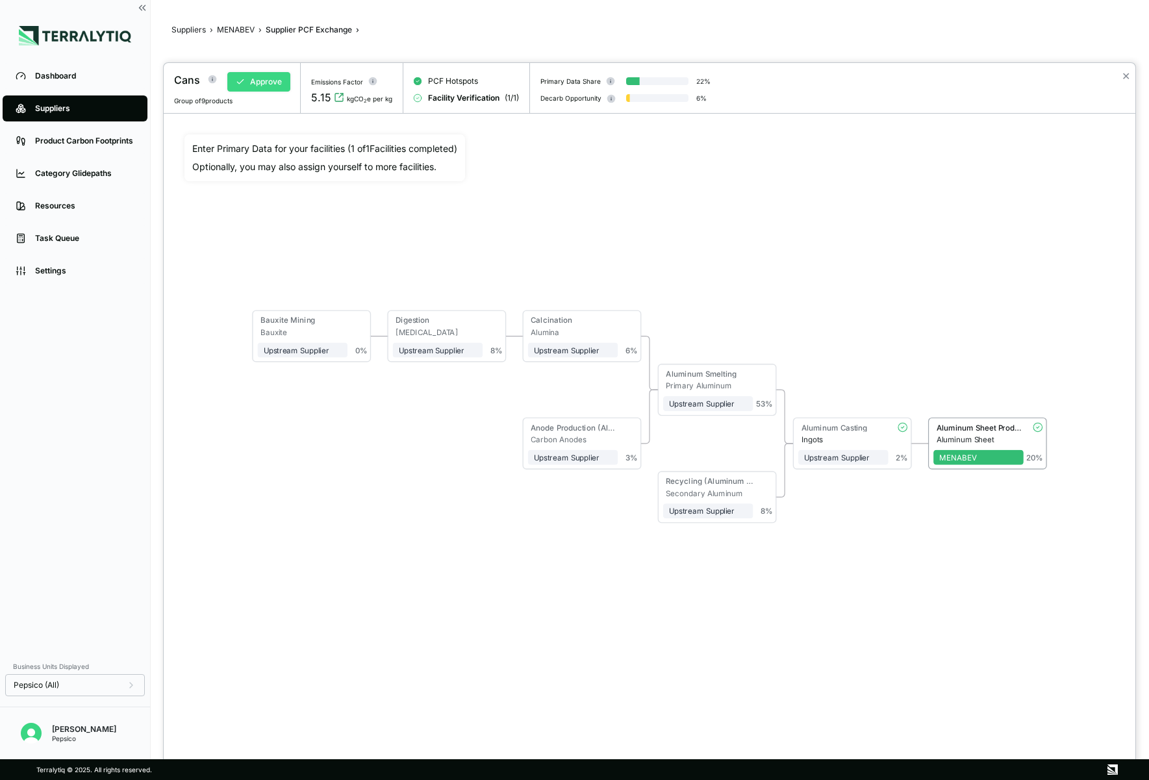
click at [279, 81] on button "Approve" at bounding box center [258, 81] width 63 height 19
click at [678, 54] on div at bounding box center [574, 390] width 1149 height 780
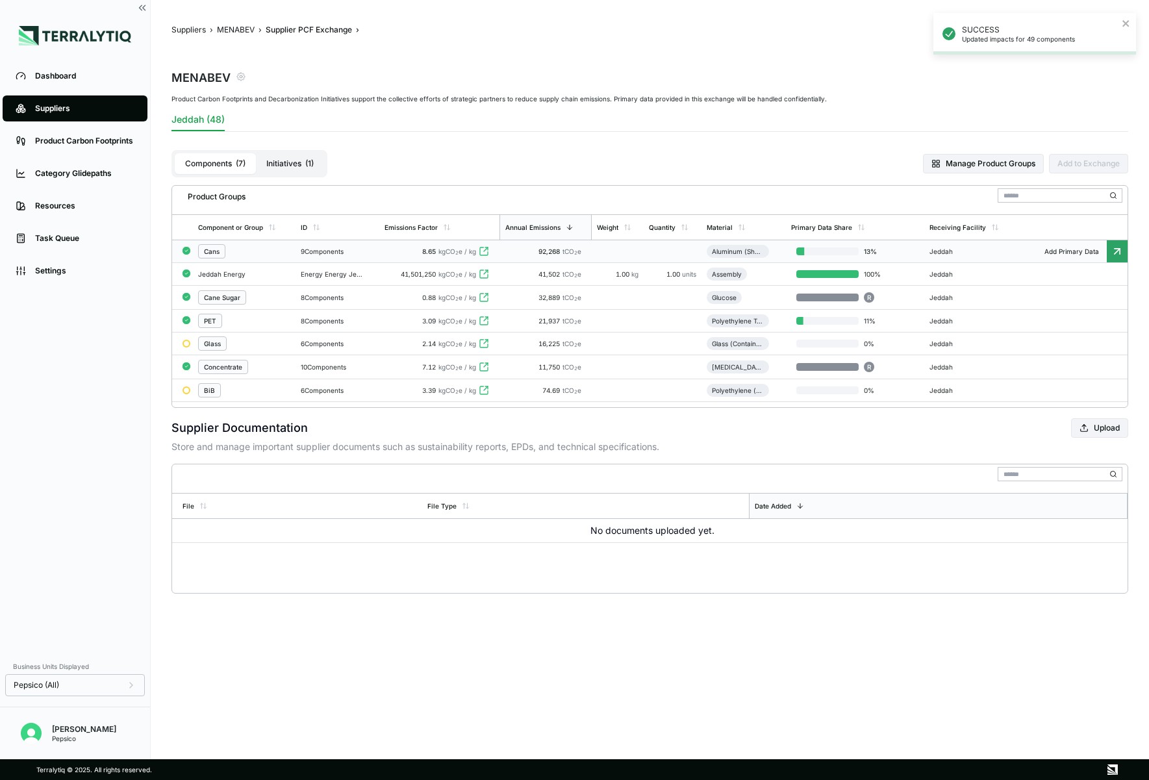
click at [242, 78] on icon "button" at bounding box center [241, 76] width 10 height 10
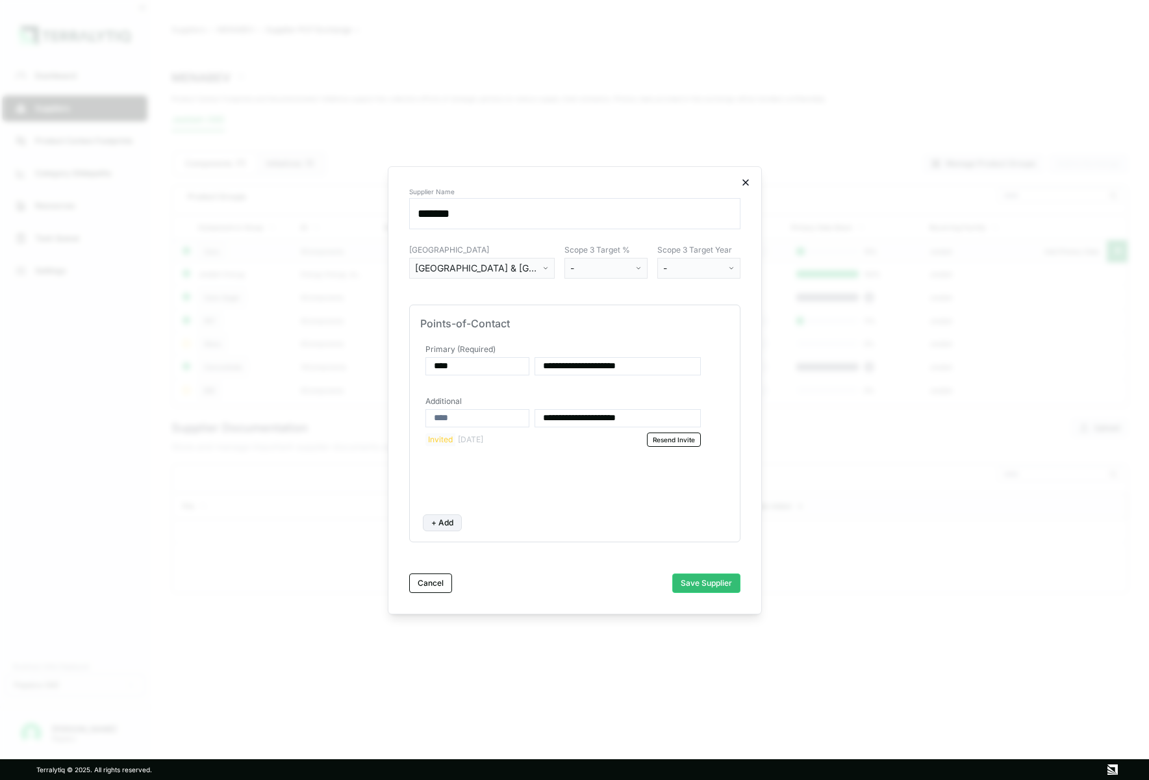
click at [748, 180] on icon "button" at bounding box center [746, 182] width 10 height 10
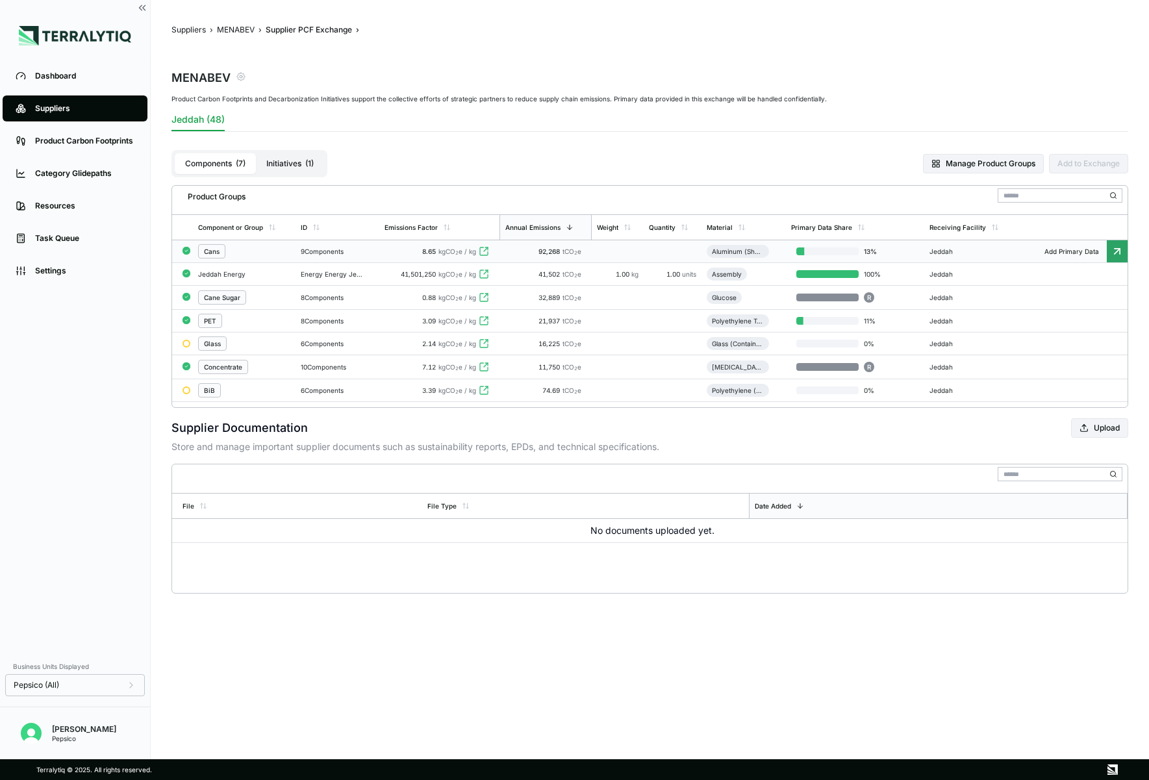
click at [241, 78] on icon "button" at bounding box center [241, 76] width 10 height 10
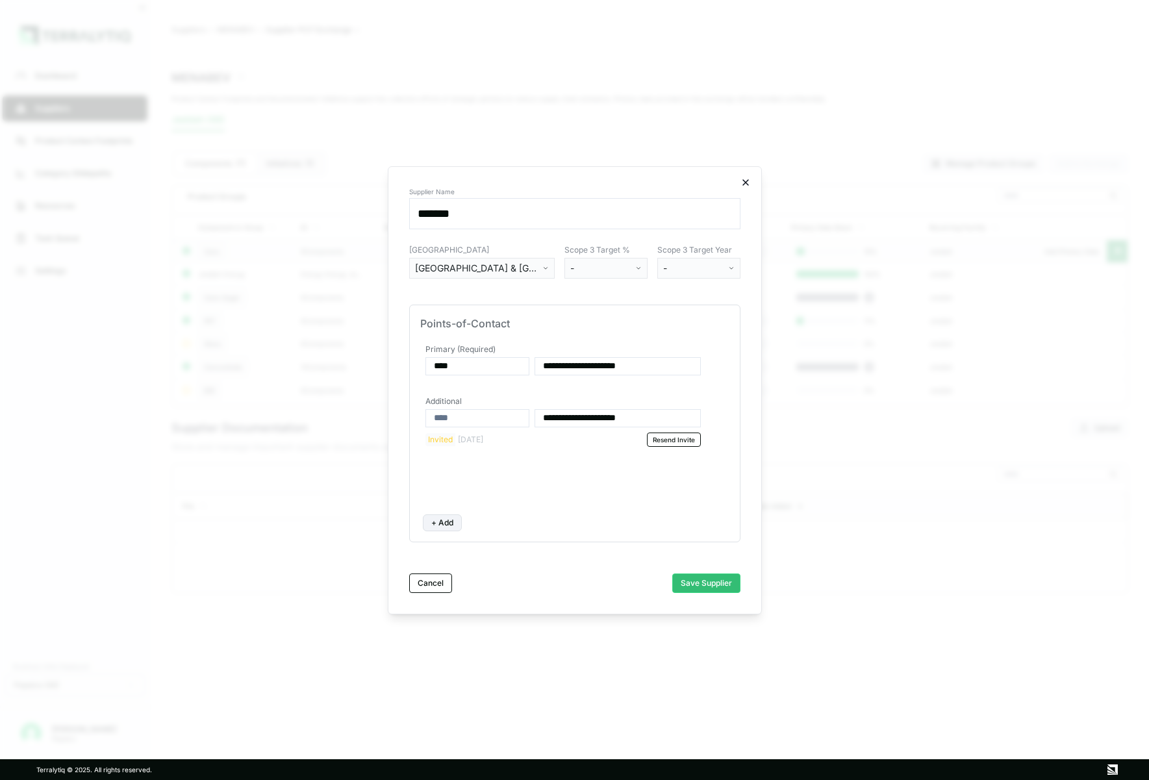
click at [743, 182] on icon "button" at bounding box center [746, 182] width 10 height 10
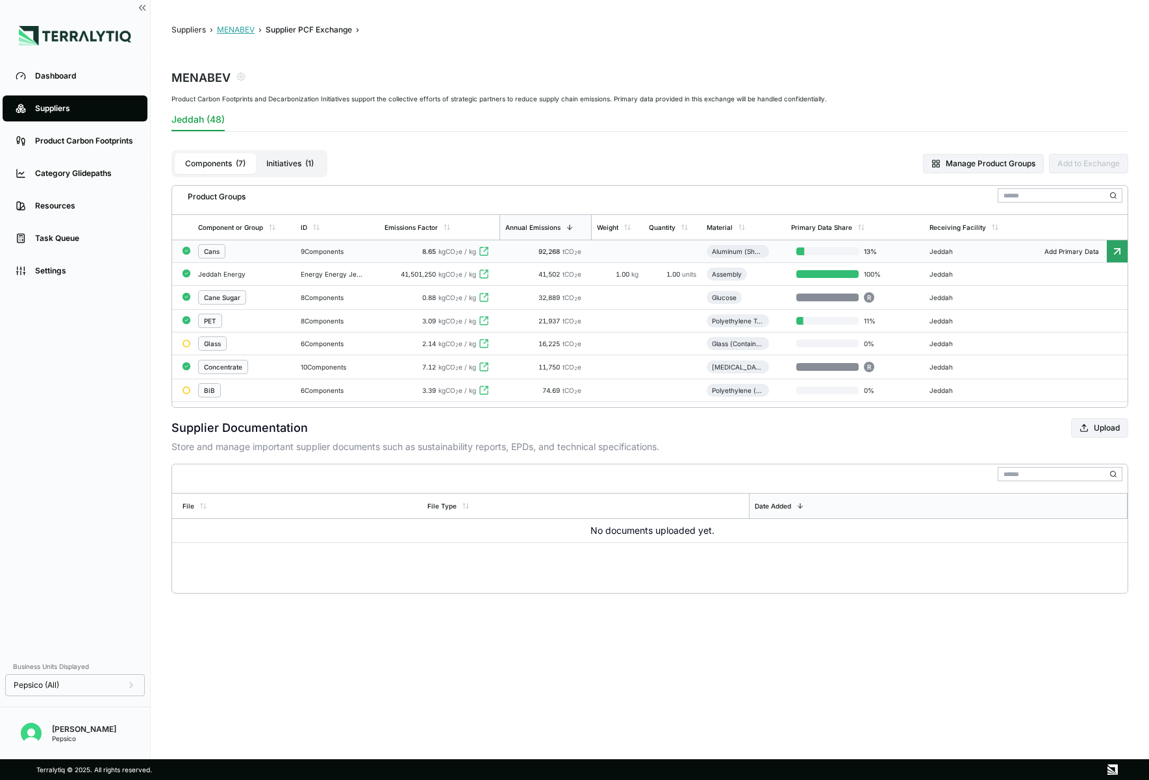
click at [248, 32] on button "MENABEV" at bounding box center [236, 30] width 38 height 10
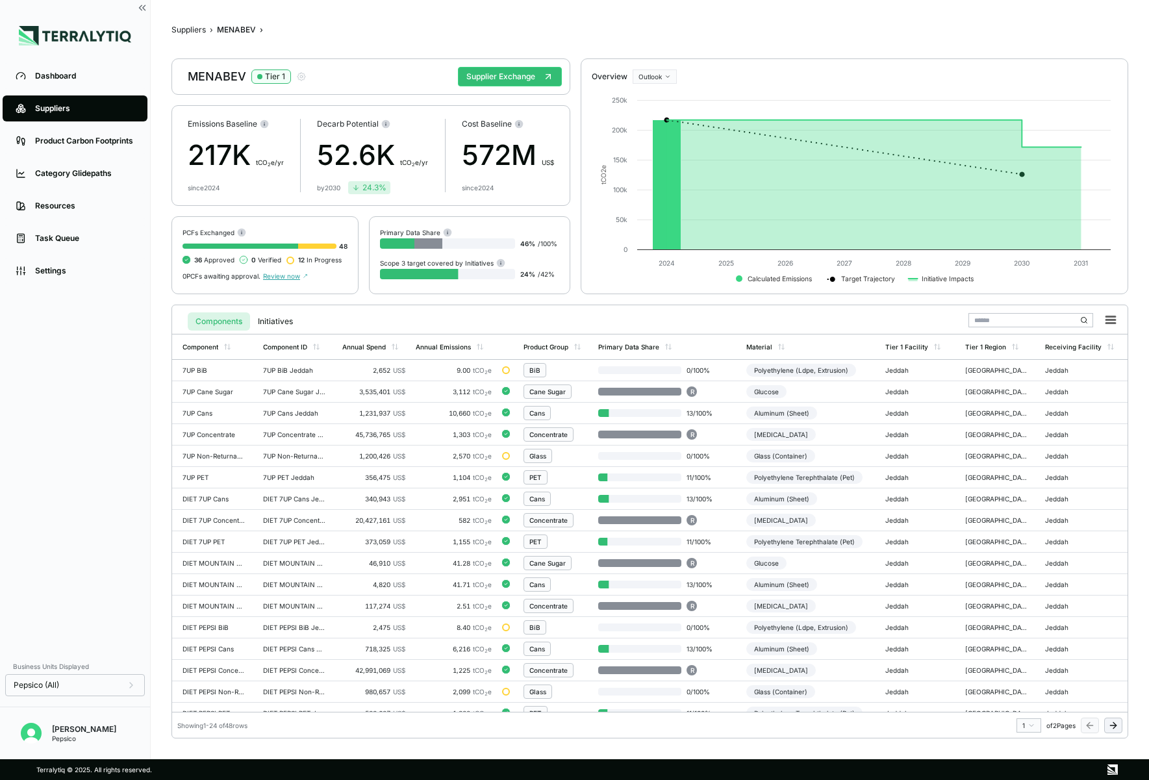
click at [67, 96] on link "Suppliers" at bounding box center [75, 109] width 145 height 26
